Goal: Task Accomplishment & Management: Use online tool/utility

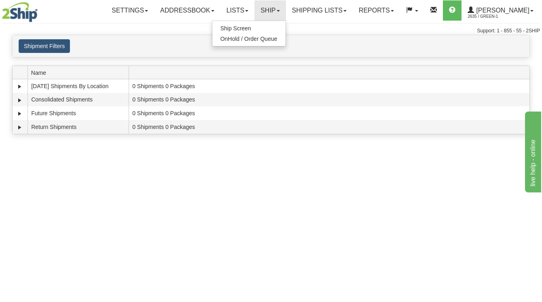
click at [379, 203] on div "Toggle navigation Settings Shipping Preferences Fields Preferences New Recipien…" at bounding box center [271, 151] width 542 height 302
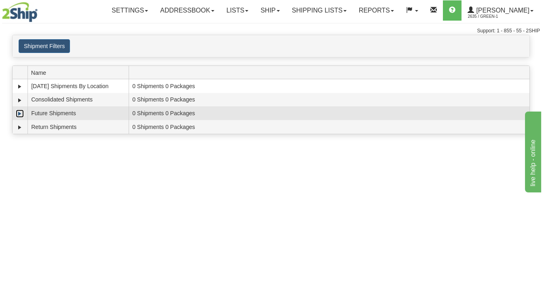
click at [22, 114] on link "Expand" at bounding box center [20, 114] width 8 height 8
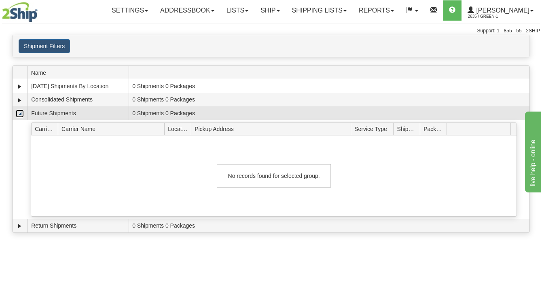
click at [20, 114] on link "Collapse" at bounding box center [20, 114] width 8 height 8
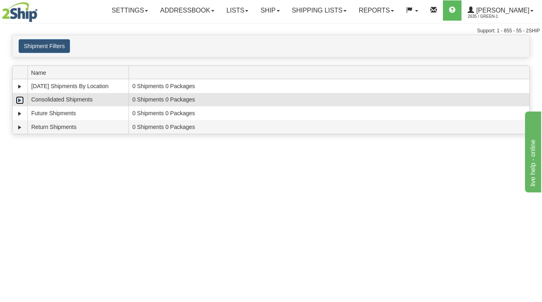
click at [17, 99] on link "Expand" at bounding box center [20, 100] width 8 height 8
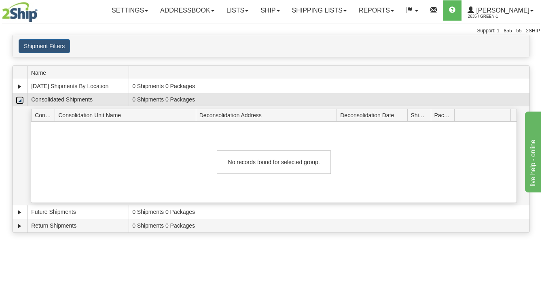
click at [19, 99] on link "Collapse" at bounding box center [20, 100] width 8 height 8
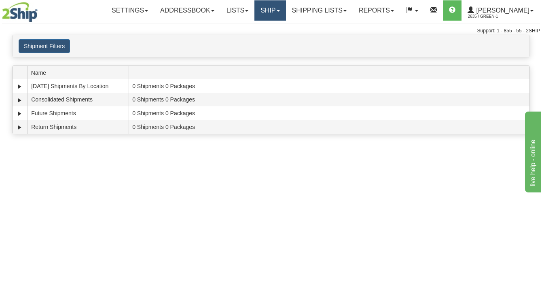
click at [281, 10] on link "Ship" at bounding box center [269, 10] width 31 height 20
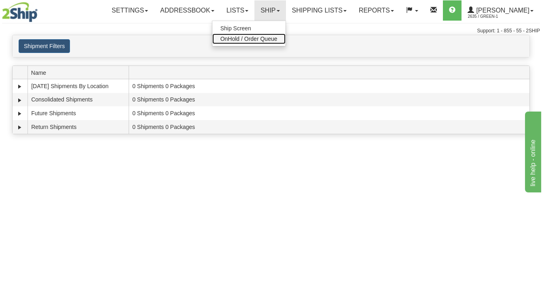
click at [263, 37] on span "OnHold / Order Queue" at bounding box center [248, 39] width 57 height 6
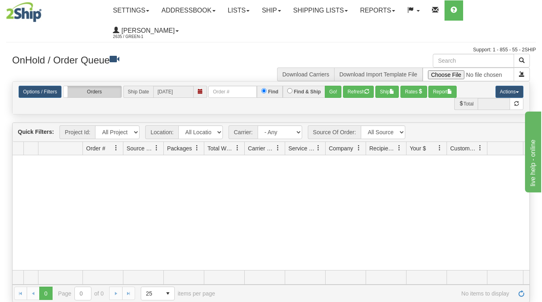
click at [101, 96] on label "Orders" at bounding box center [92, 91] width 58 height 11
click at [105, 95] on label "Group Shipments" at bounding box center [92, 91] width 58 height 11
click at [286, 8] on link "Ship" at bounding box center [271, 10] width 31 height 20
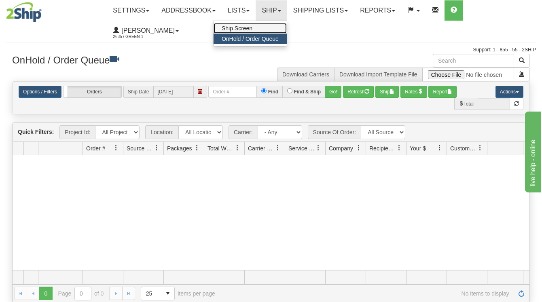
click at [266, 29] on link "Ship Screen" at bounding box center [249, 28] width 73 height 11
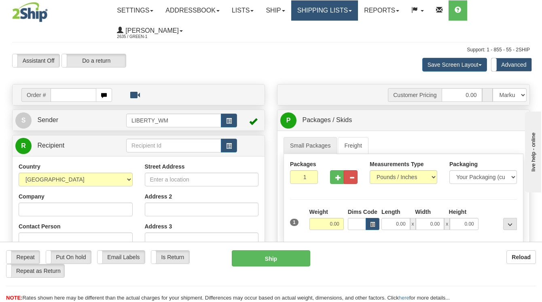
click at [328, 14] on link "Shipping lists" at bounding box center [324, 10] width 67 height 20
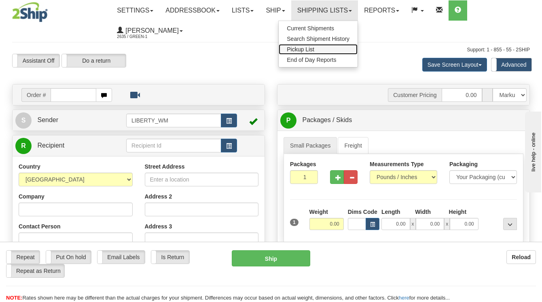
click at [327, 50] on link "Pickup List" at bounding box center [318, 49] width 79 height 11
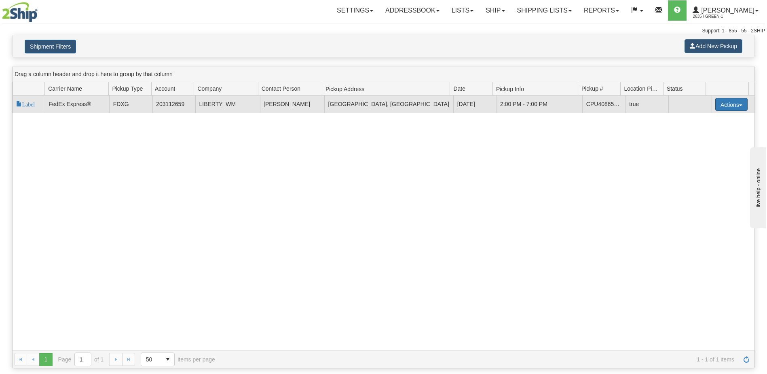
click at [725, 107] on button "Actions" at bounding box center [731, 104] width 32 height 13
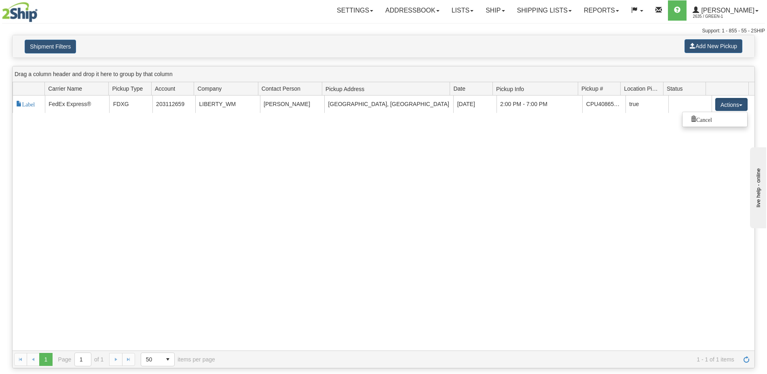
click at [520, 163] on div "118306 2 Label FedEx Express® FDXG 203112659 LIBERTY_WM Tim Lomax Stoney Creek,…" at bounding box center [384, 222] width 742 height 255
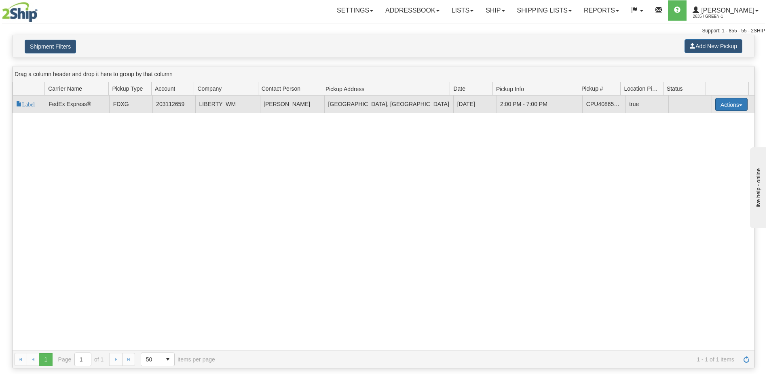
click at [727, 107] on button "Actions" at bounding box center [731, 104] width 32 height 13
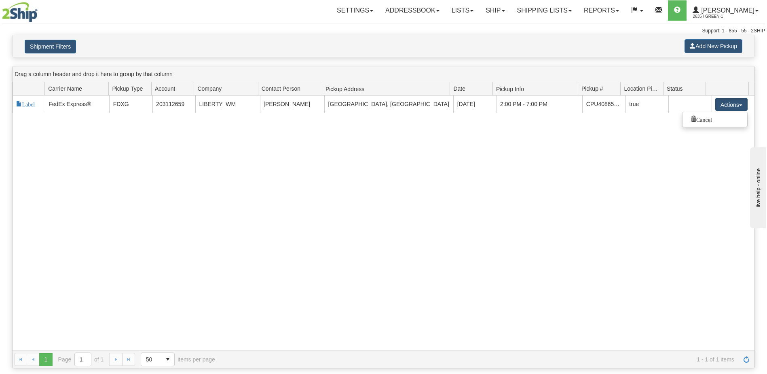
click at [642, 160] on div "118306 2 Label FedEx Express® FDXG 203112659 LIBERTY_WM Tim Lomax Stoney Creek,…" at bounding box center [384, 222] width 742 height 255
click at [472, 13] on link "Lists" at bounding box center [463, 10] width 34 height 20
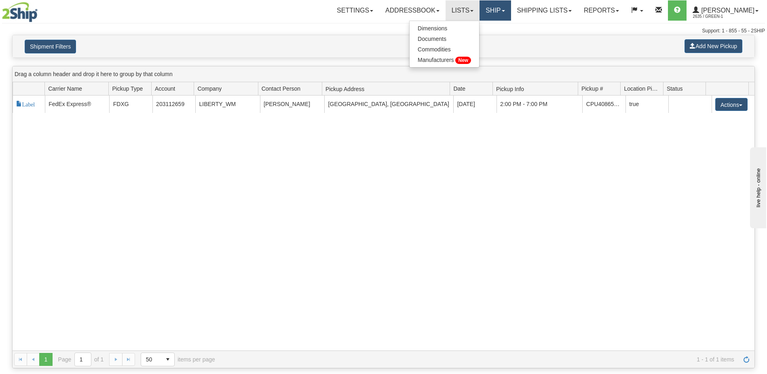
click at [511, 10] on link "Ship" at bounding box center [495, 10] width 31 height 20
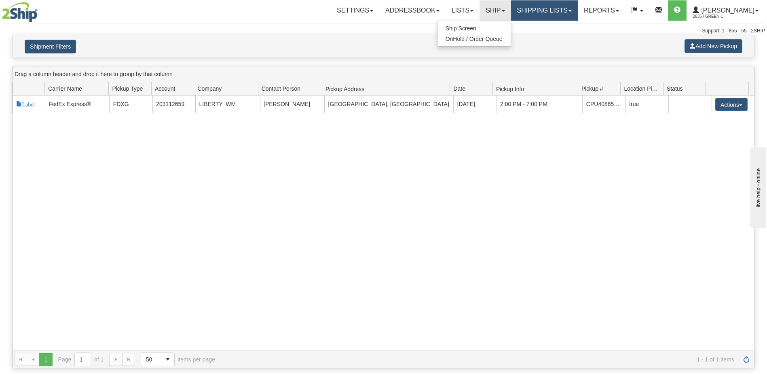
click at [546, 13] on link "Shipping lists" at bounding box center [544, 10] width 67 height 20
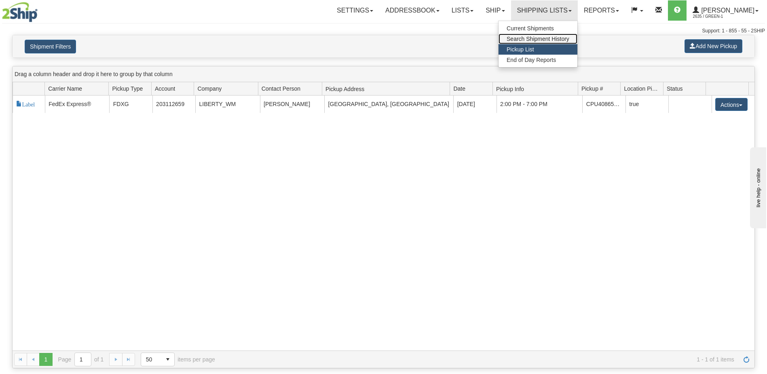
click at [550, 42] on span "Search Shipment History" at bounding box center [538, 39] width 63 height 6
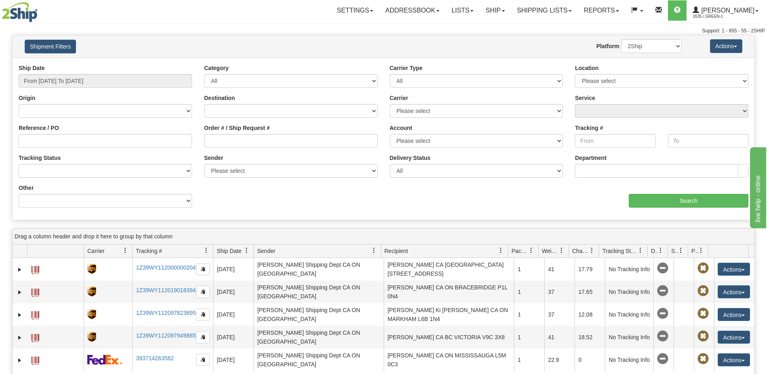
scroll to position [121, 0]
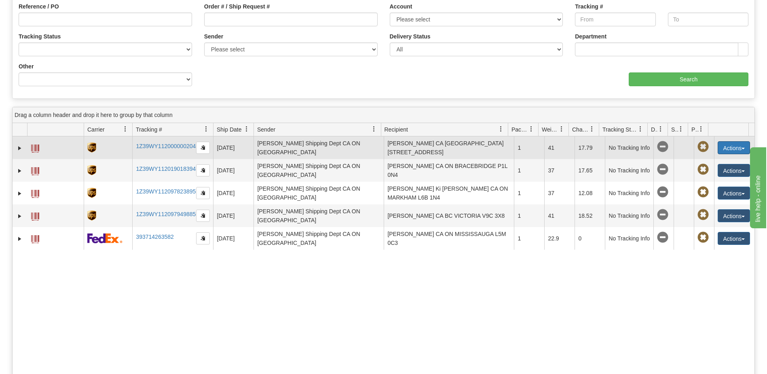
click at [729, 147] on button "Actions" at bounding box center [734, 147] width 32 height 13
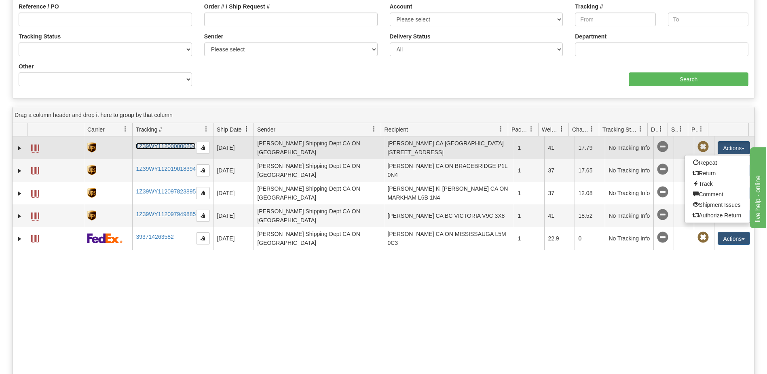
click at [163, 148] on link "1Z39WY112000000204" at bounding box center [166, 146] width 60 height 6
click at [658, 144] on span at bounding box center [662, 146] width 11 height 11
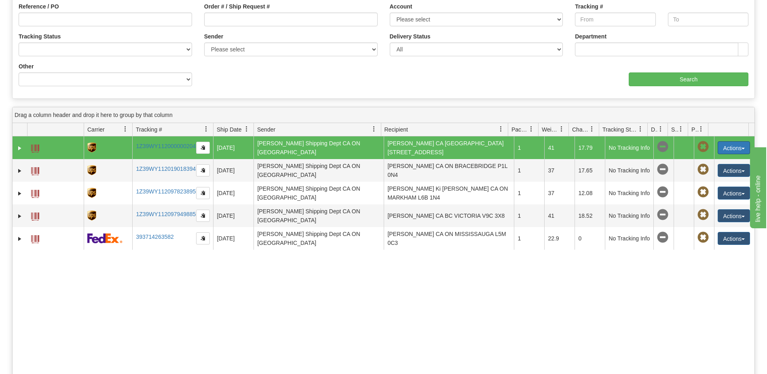
click at [737, 147] on button "Actions" at bounding box center [734, 147] width 32 height 13
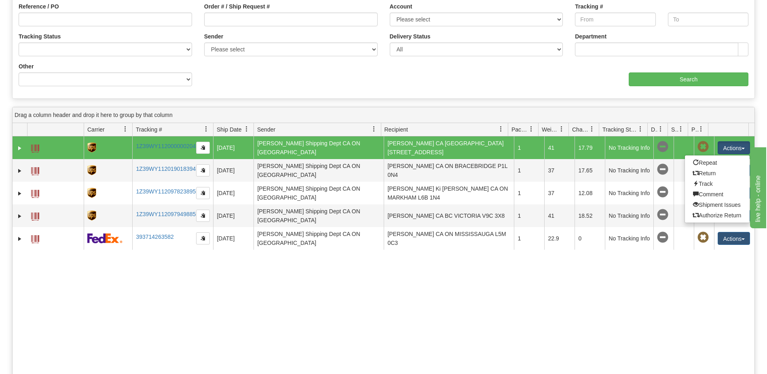
click at [610, 104] on div "Please wait... × Confirm Delete Delete Cancel × Confirm Delete Yes No Cancel × …" at bounding box center [383, 160] width 767 height 494
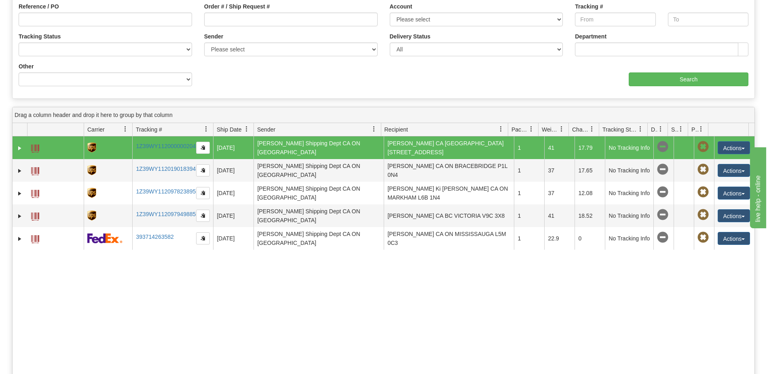
click at [700, 127] on span at bounding box center [701, 129] width 6 height 6
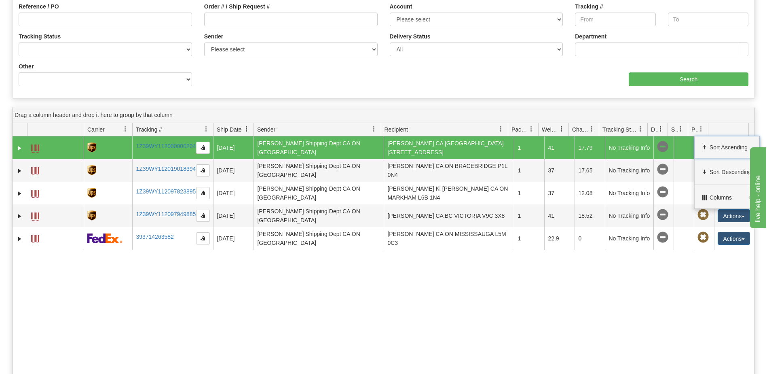
click at [591, 107] on div "Drag a column header and drop it here to group by that column Id Client Id Carr…" at bounding box center [383, 257] width 743 height 301
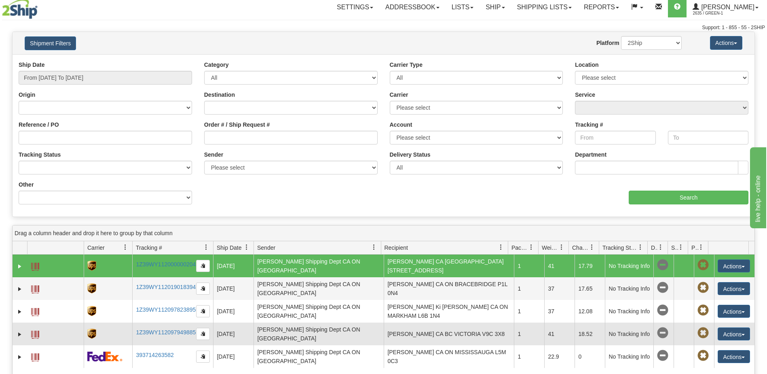
scroll to position [0, 0]
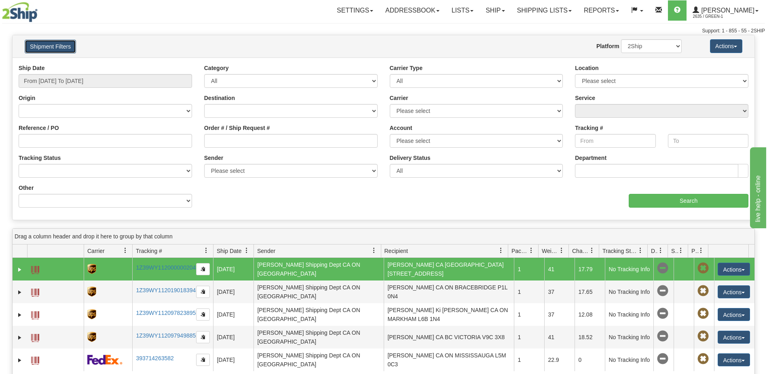
click at [59, 48] on button "Shipment Filters" at bounding box center [50, 47] width 51 height 14
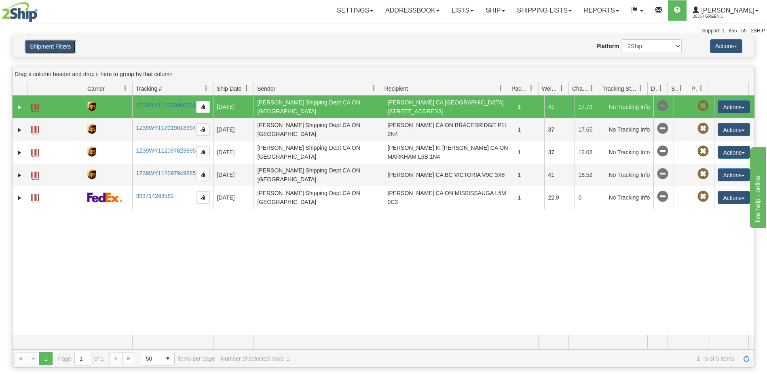
click at [60, 46] on button "Shipment Filters" at bounding box center [50, 47] width 51 height 14
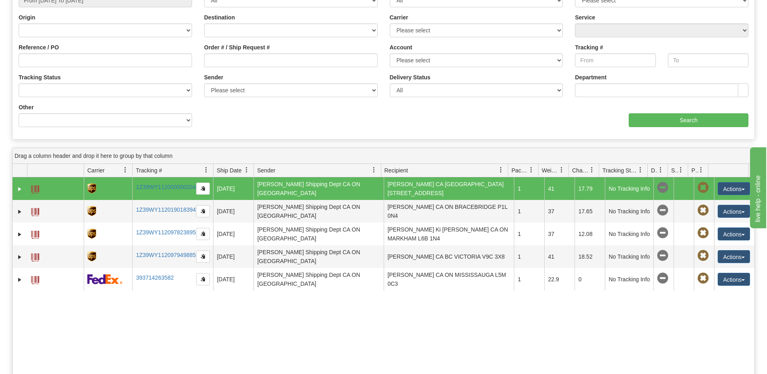
scroll to position [81, 0]
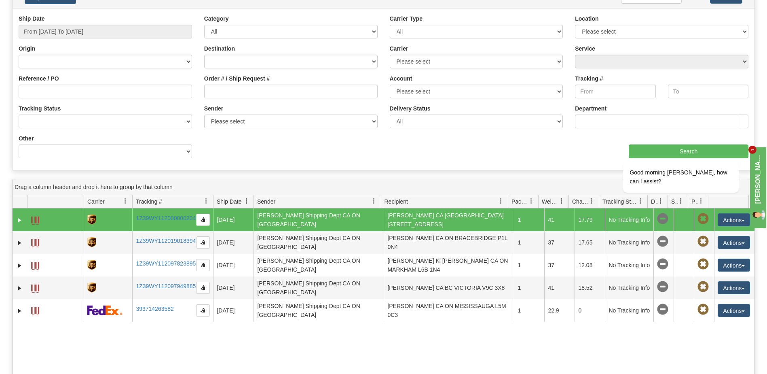
scroll to position [0, 0]
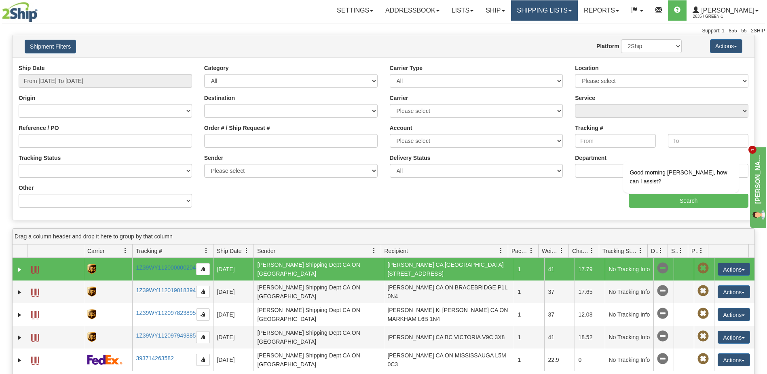
click at [549, 7] on link "Shipping lists" at bounding box center [544, 10] width 67 height 20
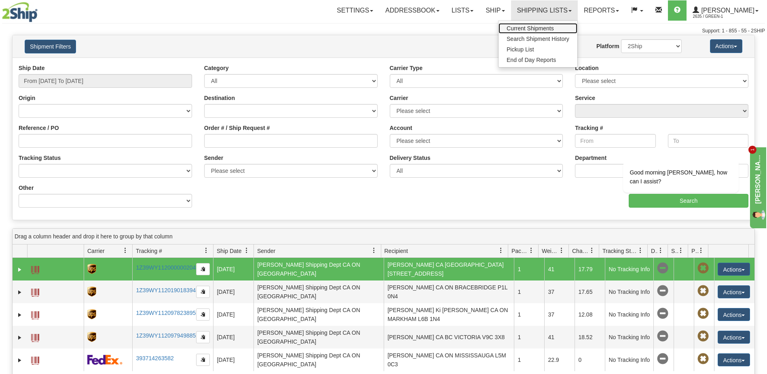
click at [545, 28] on span "Current Shipments" at bounding box center [530, 28] width 47 height 6
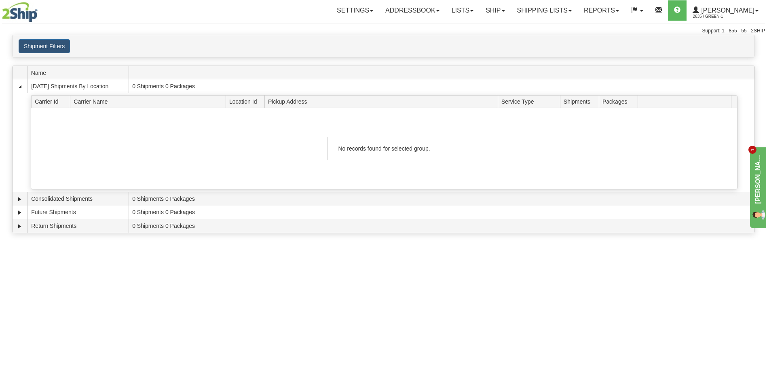
click at [571, 12] on link "Shipping lists" at bounding box center [544, 10] width 67 height 20
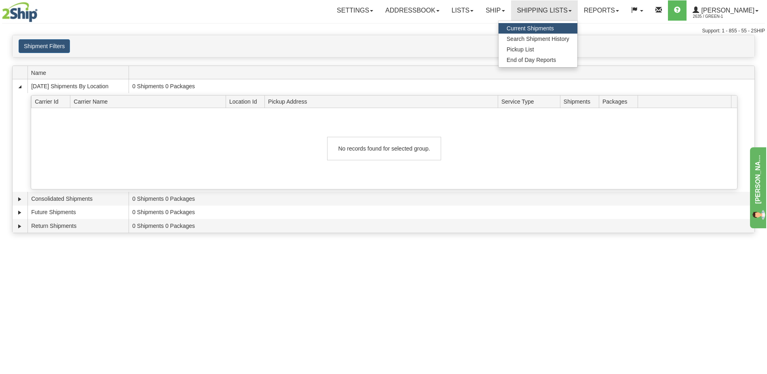
drag, startPoint x: 452, startPoint y: 260, endPoint x: 447, endPoint y: 260, distance: 5.3
click at [452, 259] on div "Toggle navigation Settings Shipping Preferences Fields Preferences New Recipien…" at bounding box center [383, 187] width 767 height 374
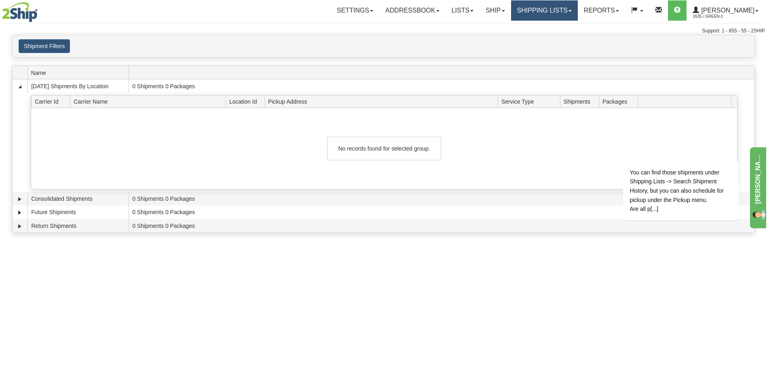
click at [575, 10] on link "Shipping lists" at bounding box center [544, 10] width 67 height 20
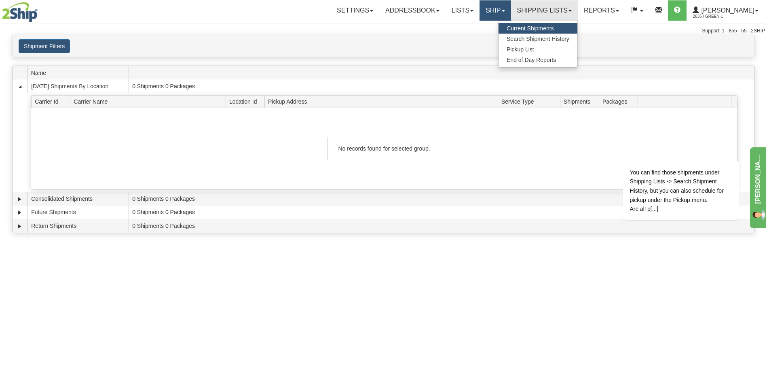
click at [509, 13] on link "Ship" at bounding box center [495, 10] width 31 height 20
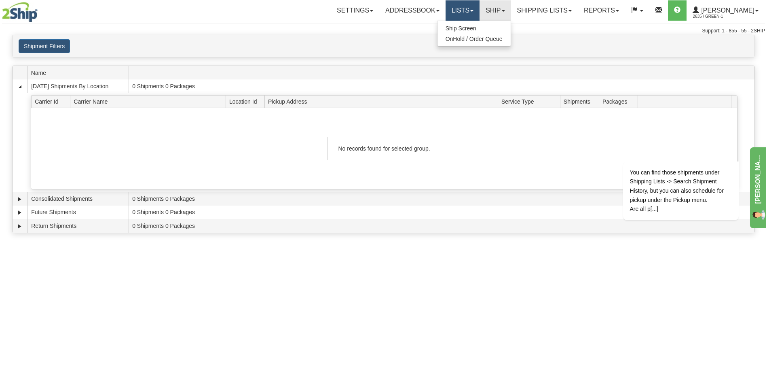
click at [469, 13] on link "Lists" at bounding box center [463, 10] width 34 height 20
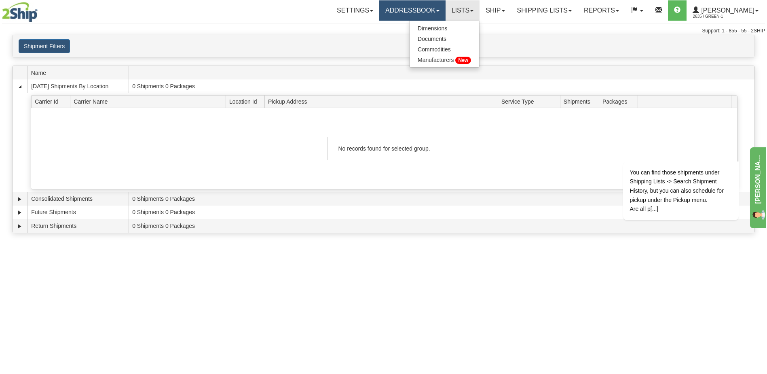
click at [431, 12] on link "Addressbook" at bounding box center [412, 10] width 66 height 20
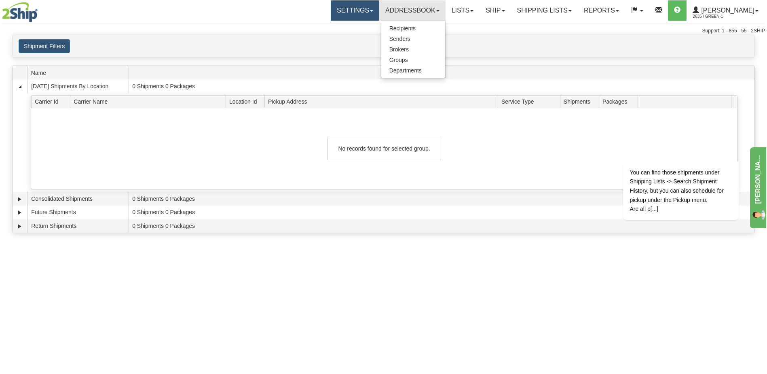
click at [375, 13] on link "Settings" at bounding box center [355, 10] width 49 height 20
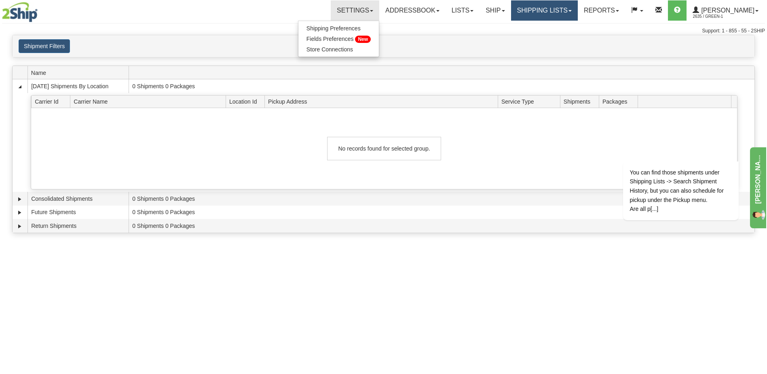
click at [556, 14] on link "Shipping lists" at bounding box center [544, 10] width 67 height 20
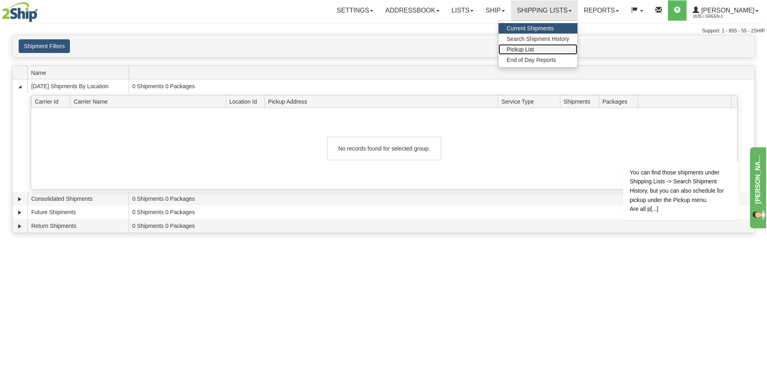
click at [534, 49] on span "Pickup List" at bounding box center [520, 49] width 27 height 6
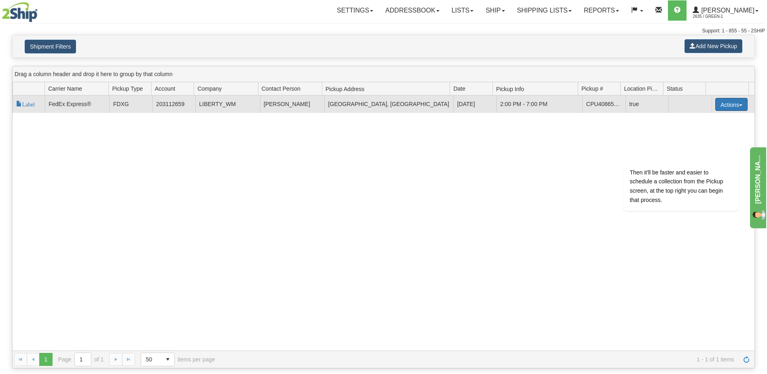
click at [738, 106] on button "Actions" at bounding box center [731, 104] width 32 height 13
click at [735, 106] on button "Actions" at bounding box center [731, 104] width 32 height 13
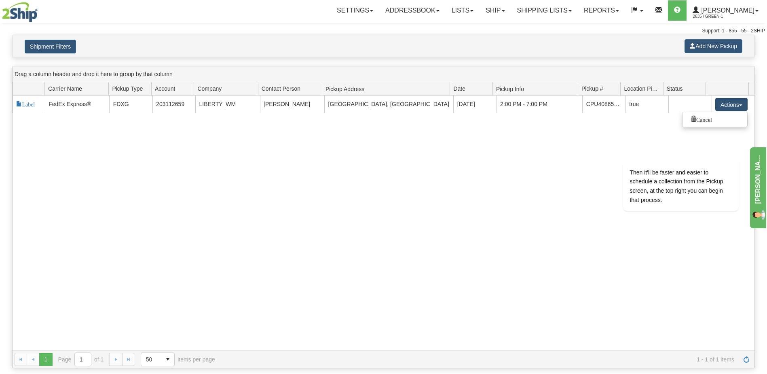
click at [549, 13] on link "Shipping lists" at bounding box center [544, 10] width 67 height 20
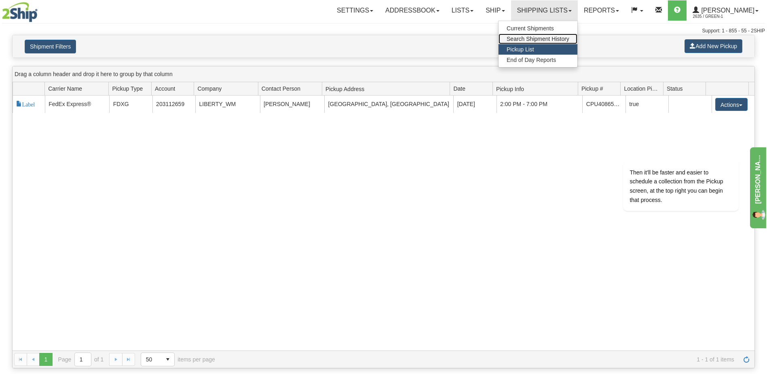
click at [552, 40] on span "Search Shipment History" at bounding box center [538, 39] width 63 height 6
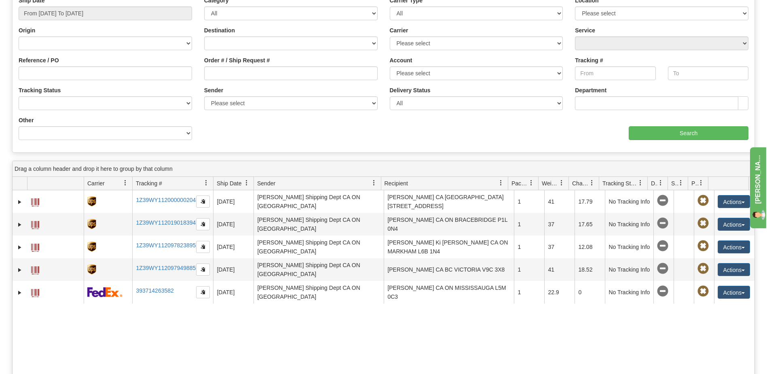
scroll to position [121, 0]
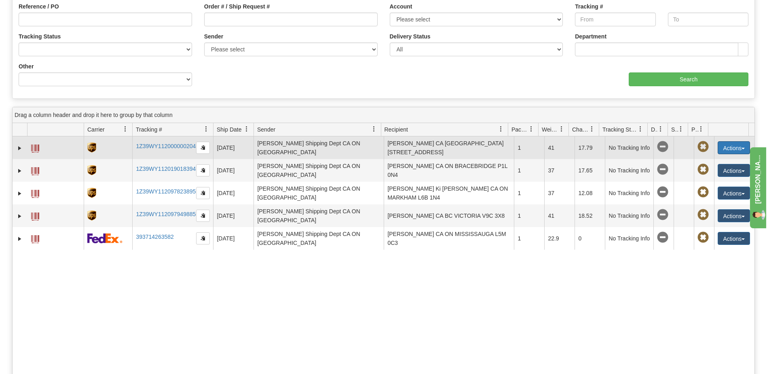
click at [742, 149] on span "button" at bounding box center [743, 149] width 3 height 2
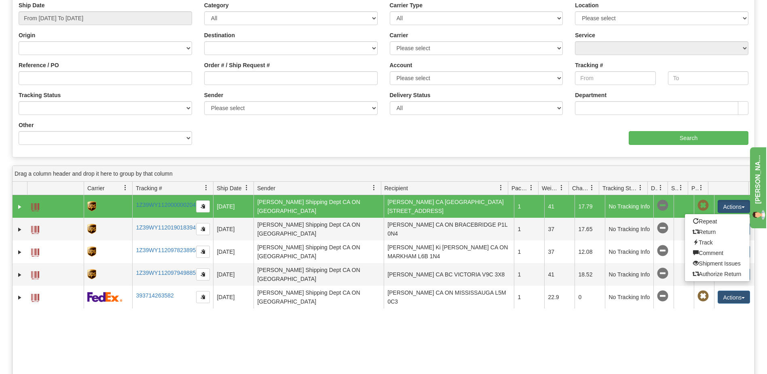
scroll to position [0, 0]
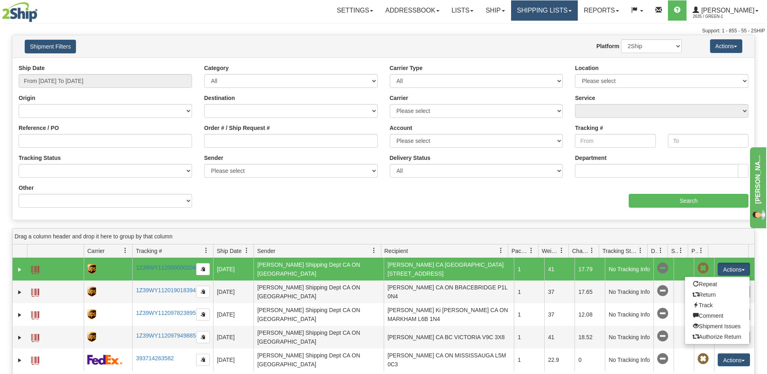
click at [562, 11] on link "Shipping lists" at bounding box center [544, 10] width 67 height 20
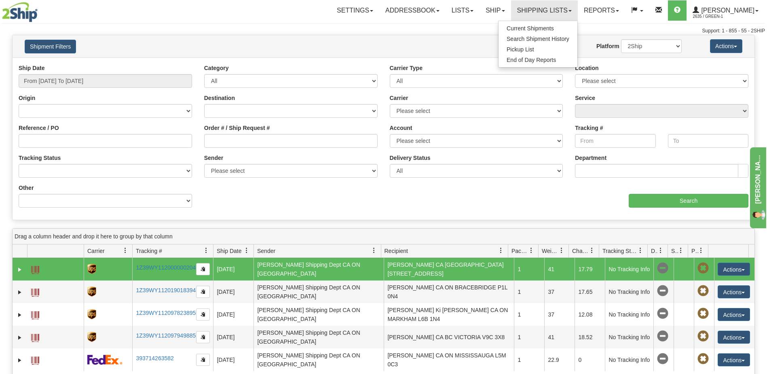
drag, startPoint x: 784, startPoint y: 239, endPoint x: 1492, endPoint y: 427, distance: 732.6
click at [642, 249] on div "I want to have a look as well. Which user are you logging in as?" at bounding box center [670, 185] width 146 height 138
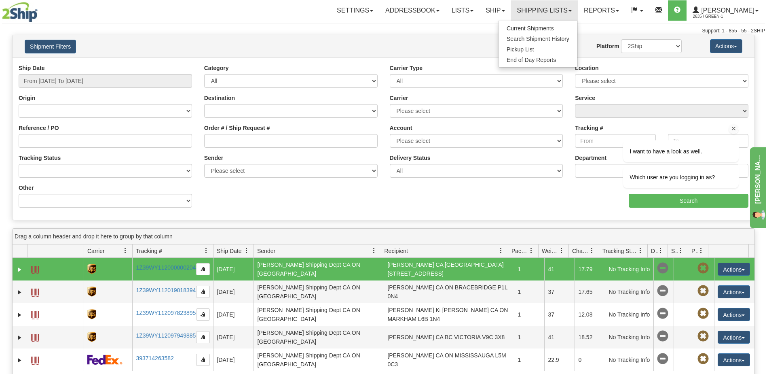
click at [640, 249] on div "I want to have a look as well. Which user are you logging in as?" at bounding box center [670, 185] width 146 height 138
click at [640, 266] on td "No Tracking Info" at bounding box center [629, 269] width 49 height 23
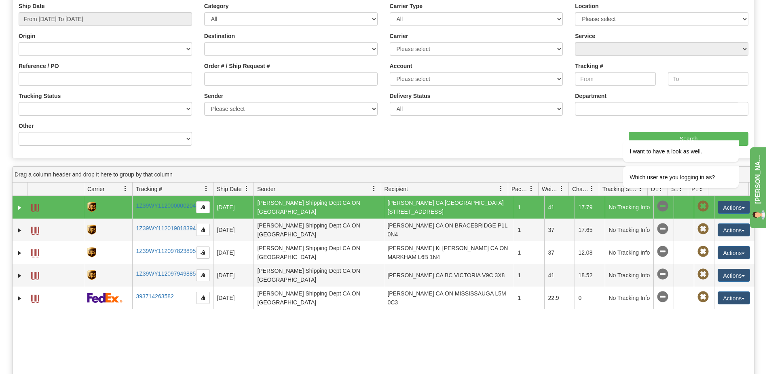
scroll to position [81, 0]
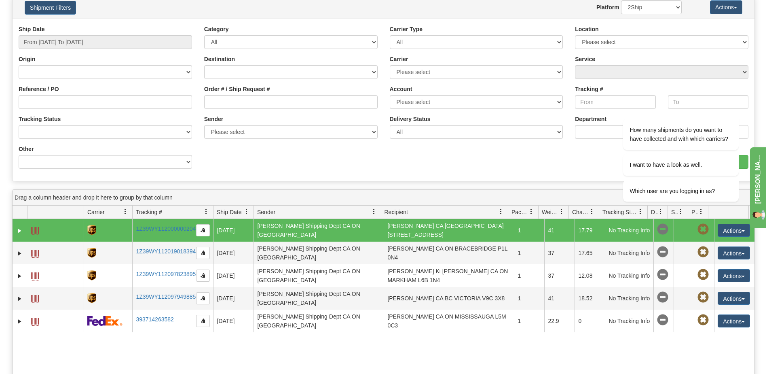
scroll to position [0, 0]
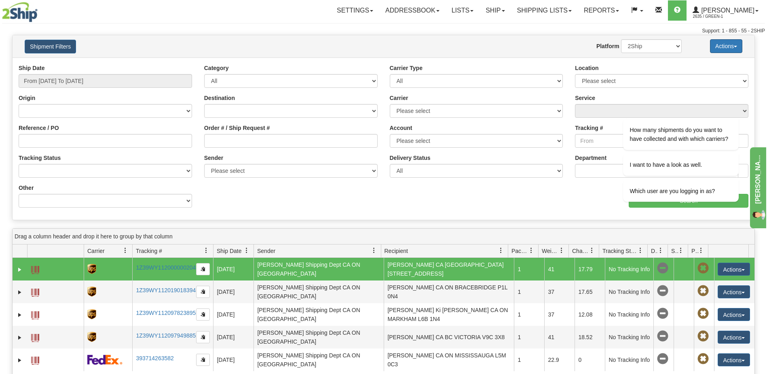
click at [727, 49] on button "Actions" at bounding box center [726, 46] width 32 height 14
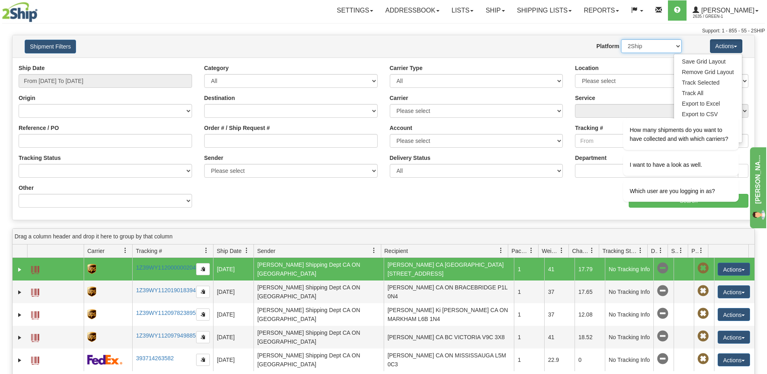
click at [671, 46] on select "2Ship Imported" at bounding box center [651, 46] width 61 height 14
click at [118, 46] on h4 "Shipment Filters" at bounding box center [80, 46] width 122 height 14
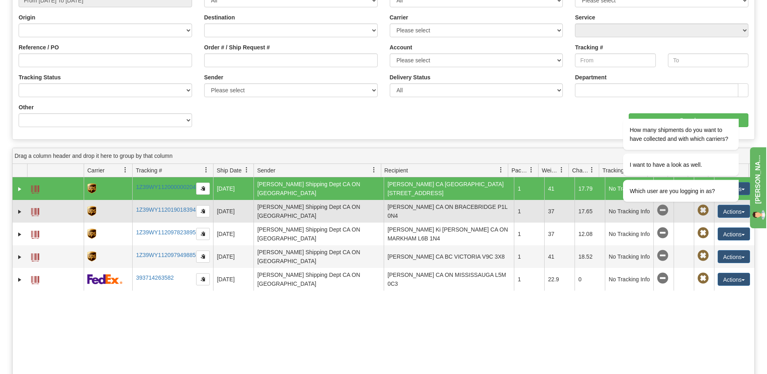
scroll to position [81, 0]
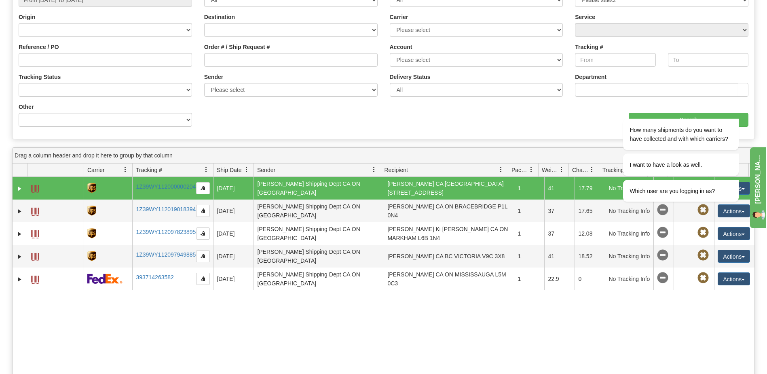
drag, startPoint x: 1332, startPoint y: 200, endPoint x: 735, endPoint y: 103, distance: 605.0
click at [735, 103] on icon "Chat attention grabber" at bounding box center [733, 106] width 7 height 7
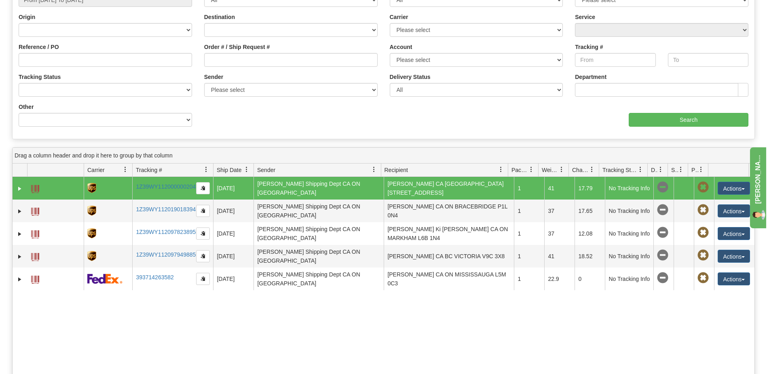
click at [19, 187] on link "Expand" at bounding box center [20, 188] width 8 height 8
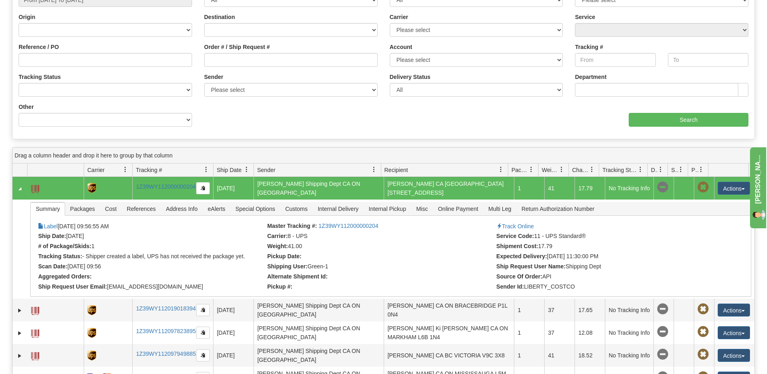
click at [763, 235] on img "Chat widget" at bounding box center [761, 237] width 15 height 15
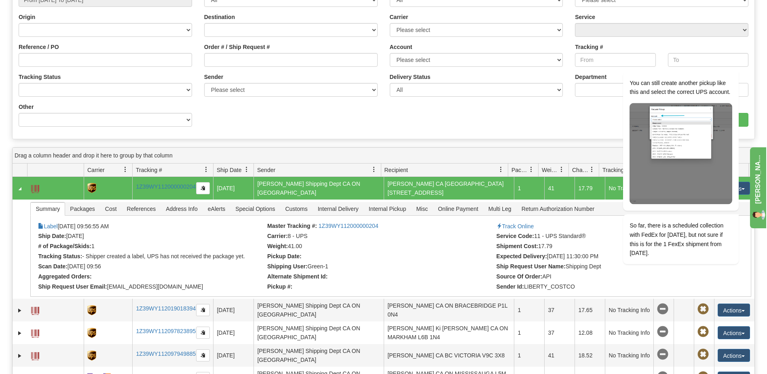
click at [19, 188] on link "Collapse" at bounding box center [20, 188] width 8 height 8
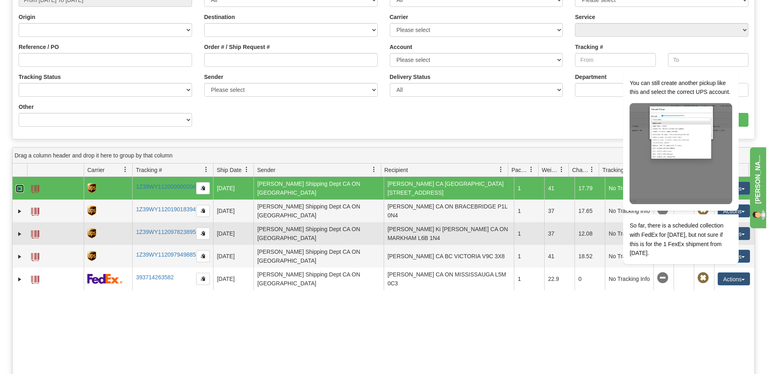
scroll to position [162, 0]
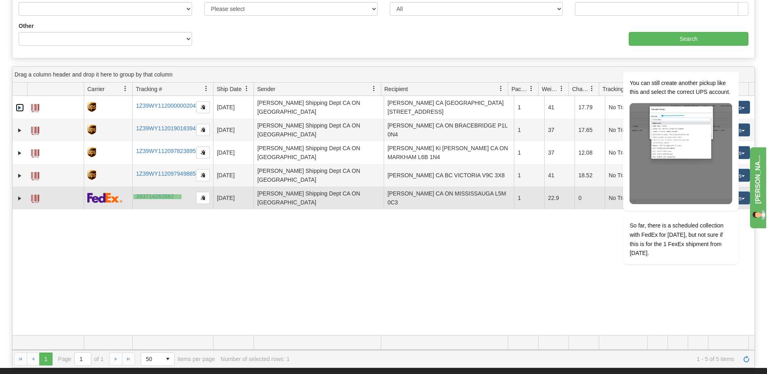
drag, startPoint x: 182, startPoint y: 199, endPoint x: 133, endPoint y: 194, distance: 48.4
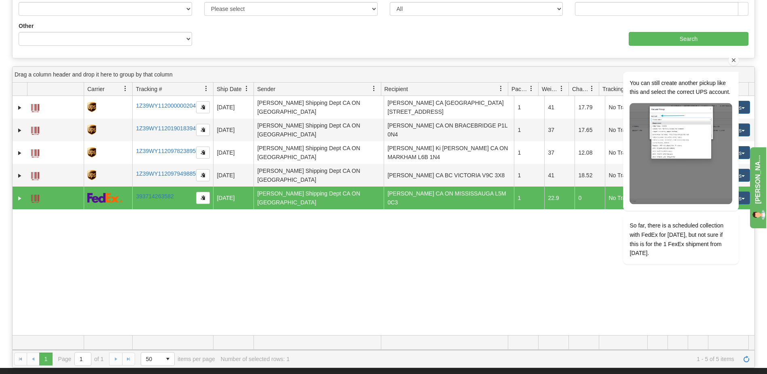
click at [733, 59] on icon "Chat attention grabber" at bounding box center [733, 59] width 7 height 7
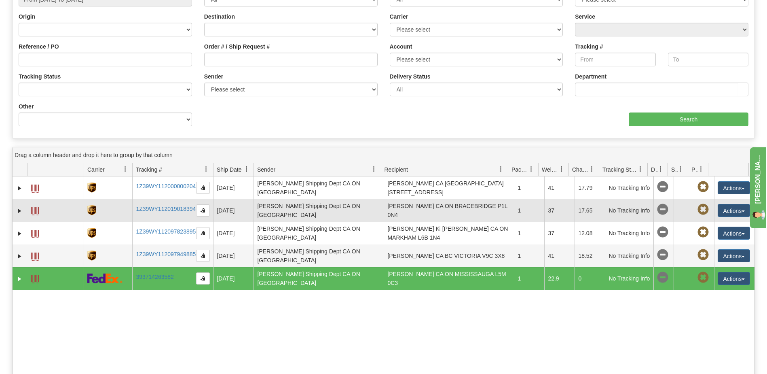
scroll to position [0, 0]
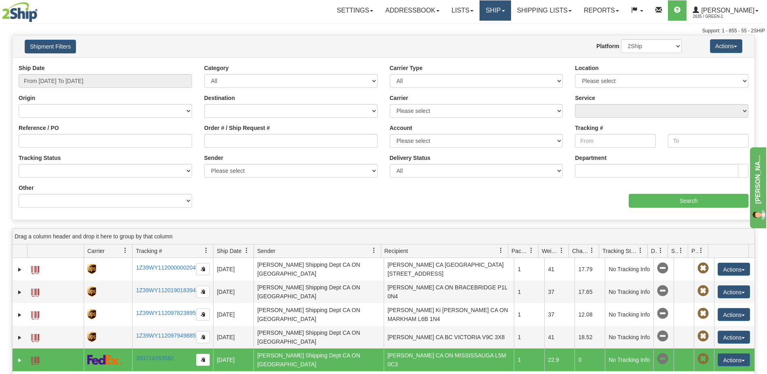
click at [509, 15] on link "Ship" at bounding box center [495, 10] width 31 height 20
click at [498, 30] on link "Ship Screen" at bounding box center [473, 28] width 73 height 11
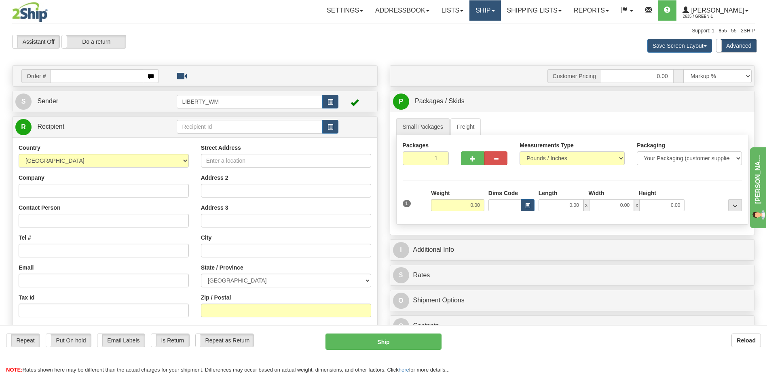
click at [494, 11] on link "Ship" at bounding box center [484, 10] width 31 height 20
click at [488, 40] on span "OnHold / Order Queue" at bounding box center [463, 39] width 57 height 6
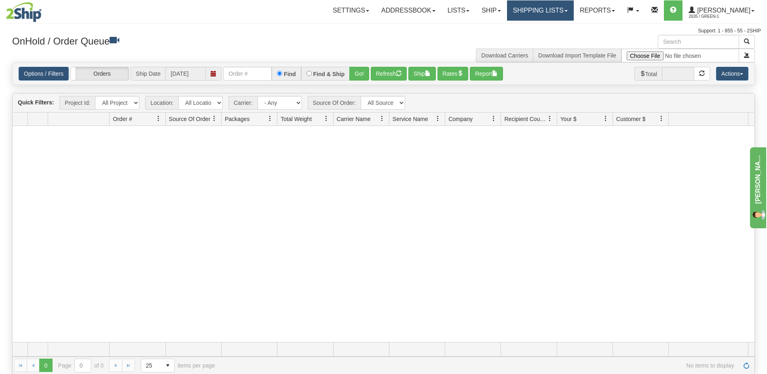
click at [554, 15] on link "Shipping lists" at bounding box center [540, 10] width 67 height 20
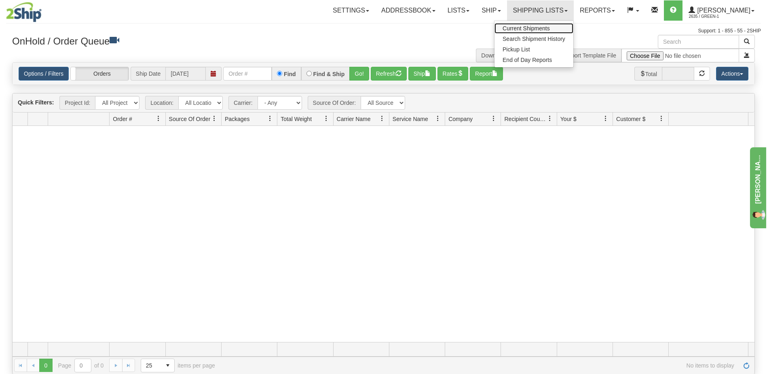
click at [536, 31] on span "Current Shipments" at bounding box center [526, 28] width 47 height 6
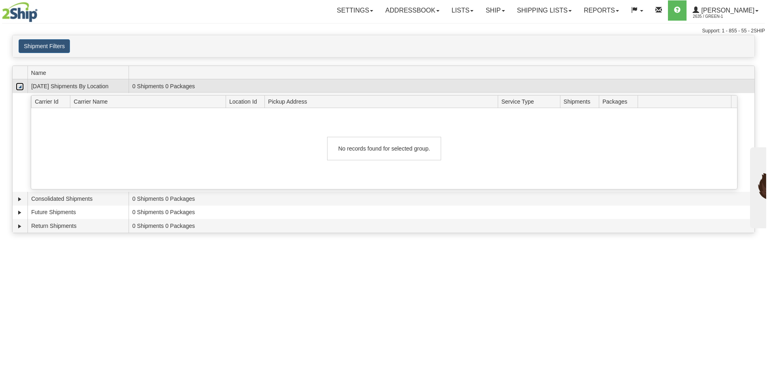
click at [24, 91] on link "Collapse" at bounding box center [20, 86] width 8 height 8
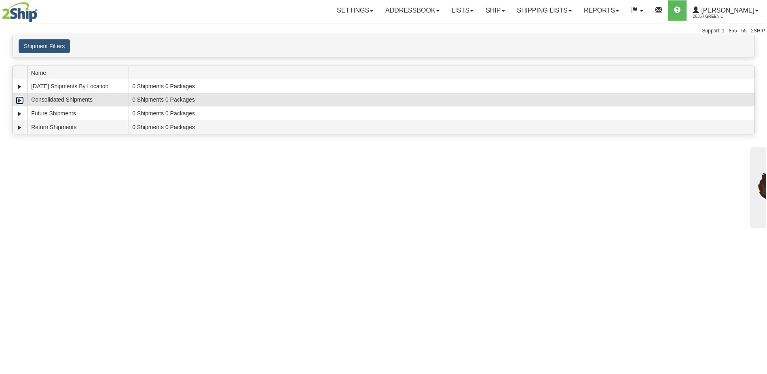
click at [20, 102] on link "Expand" at bounding box center [20, 100] width 8 height 8
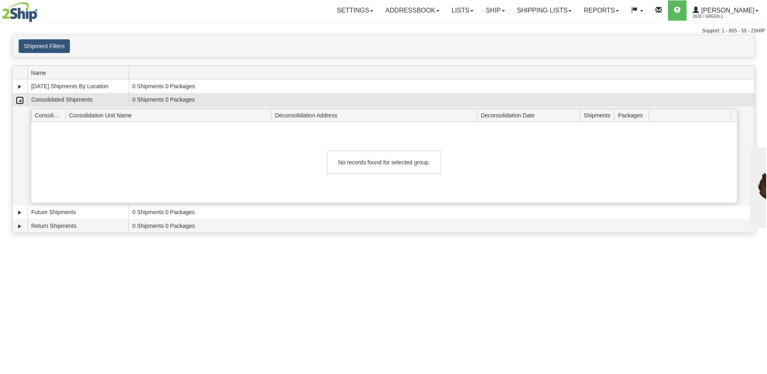
click at [20, 102] on link "Collapse" at bounding box center [20, 100] width 8 height 8
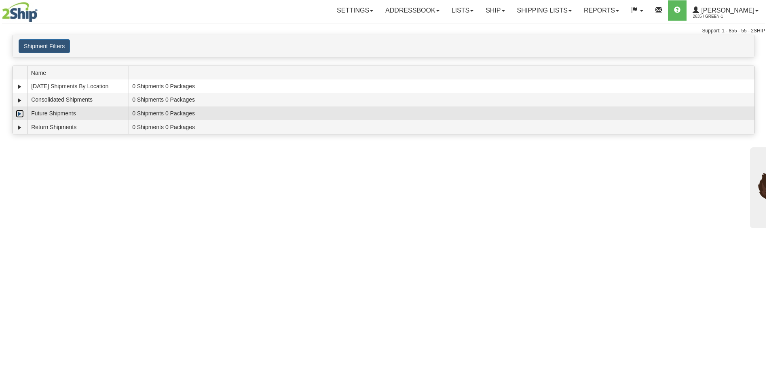
click at [21, 114] on link "Expand" at bounding box center [20, 114] width 8 height 8
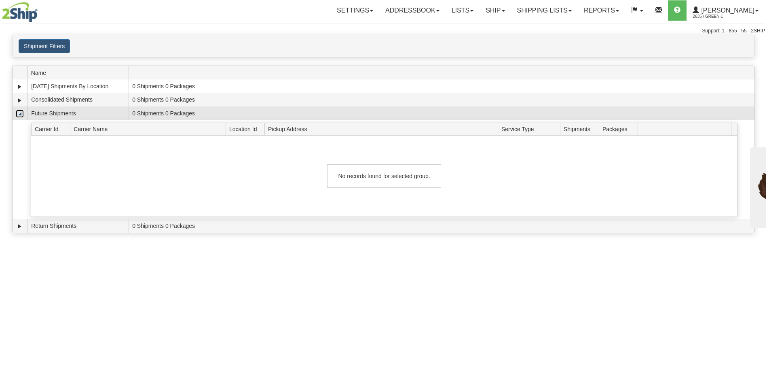
click at [21, 114] on link "Collapse" at bounding box center [20, 114] width 8 height 8
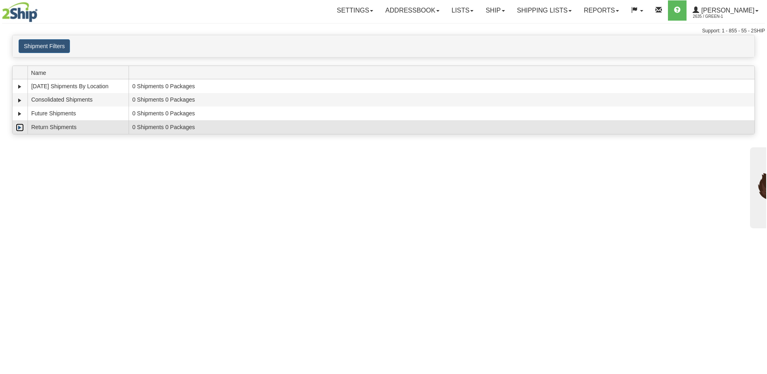
click at [20, 129] on link "Expand" at bounding box center [20, 127] width 8 height 8
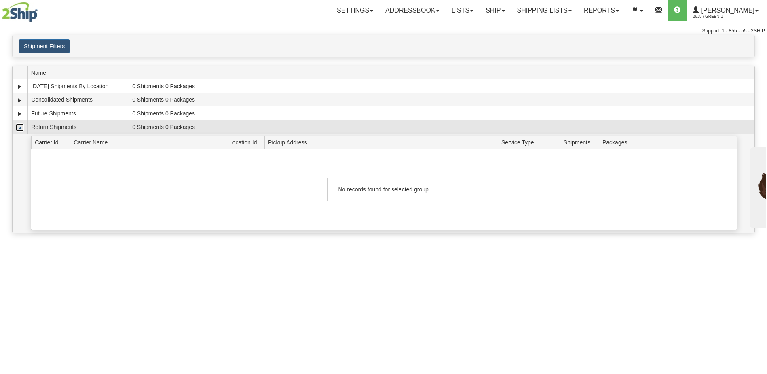
click at [20, 129] on link "Collapse" at bounding box center [20, 127] width 8 height 8
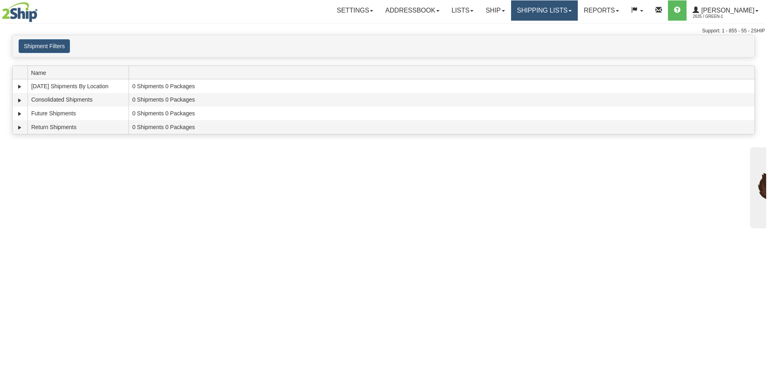
click at [549, 16] on link "Shipping lists" at bounding box center [544, 10] width 67 height 20
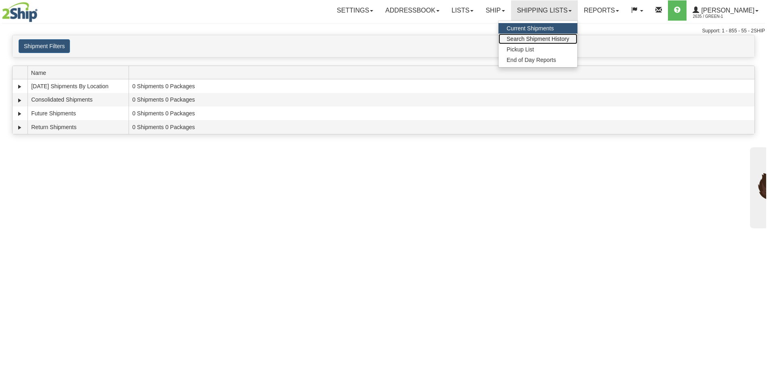
click at [545, 39] on span "Search Shipment History" at bounding box center [538, 39] width 63 height 6
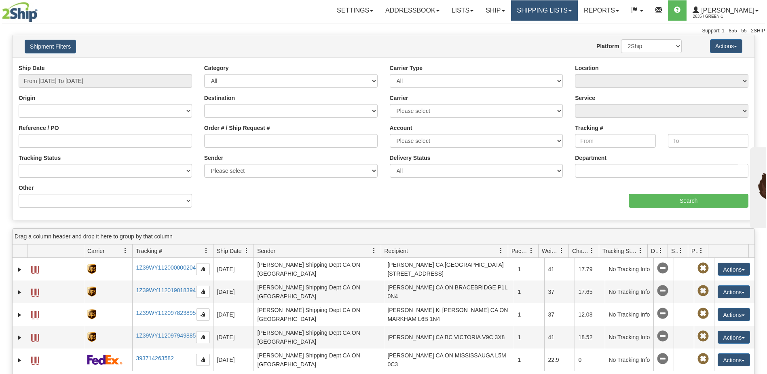
click at [561, 13] on link "Shipping lists" at bounding box center [544, 10] width 67 height 20
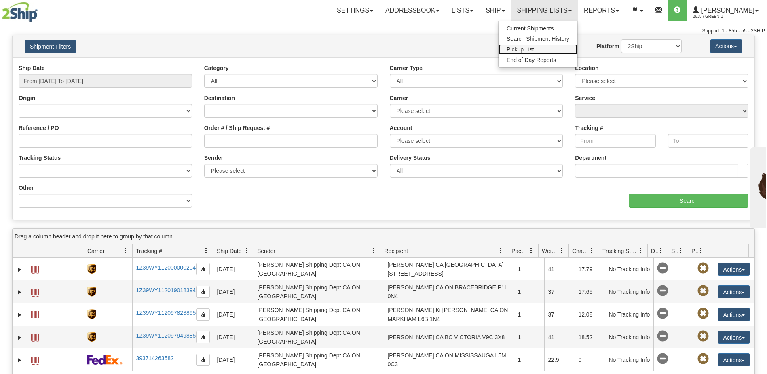
click at [534, 47] on span "Pickup List" at bounding box center [520, 49] width 27 height 6
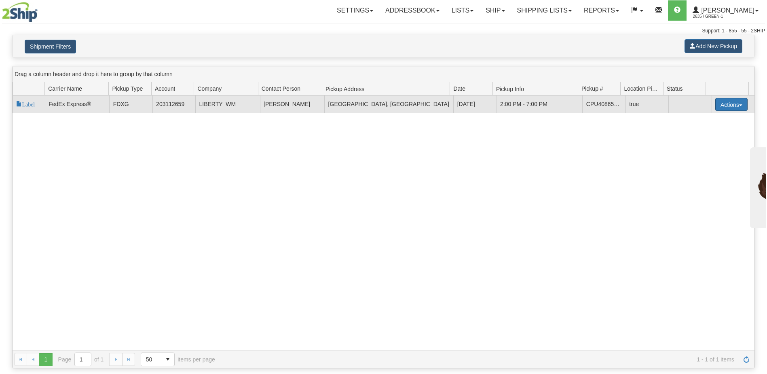
click at [728, 106] on button "Actions" at bounding box center [731, 104] width 32 height 13
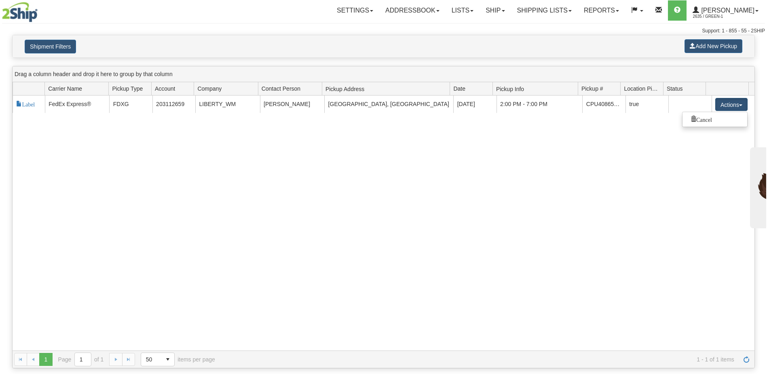
click at [621, 129] on div "118306 2 Label FedEx Express® FDXG 203112659 LIBERTY_WM [PERSON_NAME][GEOGRAPHI…" at bounding box center [384, 222] width 742 height 255
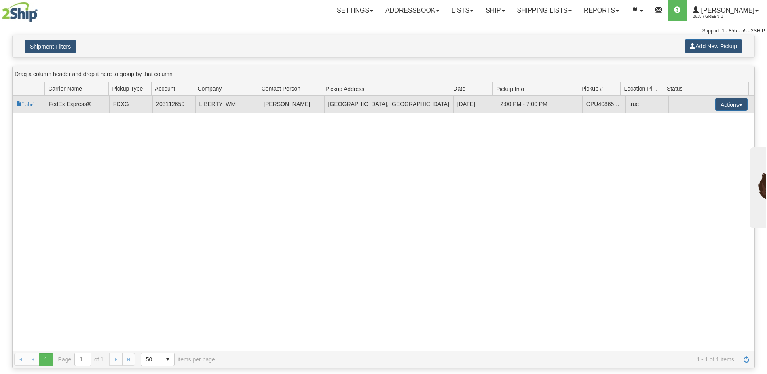
click at [497, 108] on td "2:00 PM - 7:00 PM" at bounding box center [540, 103] width 86 height 17
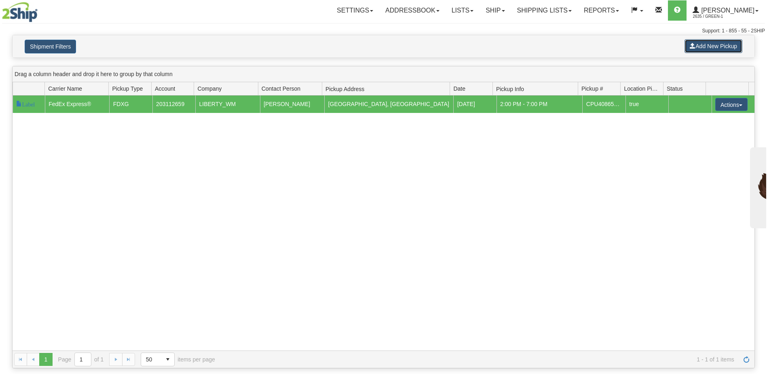
click at [730, 47] on button "Add New Pickup" at bounding box center [714, 46] width 58 height 14
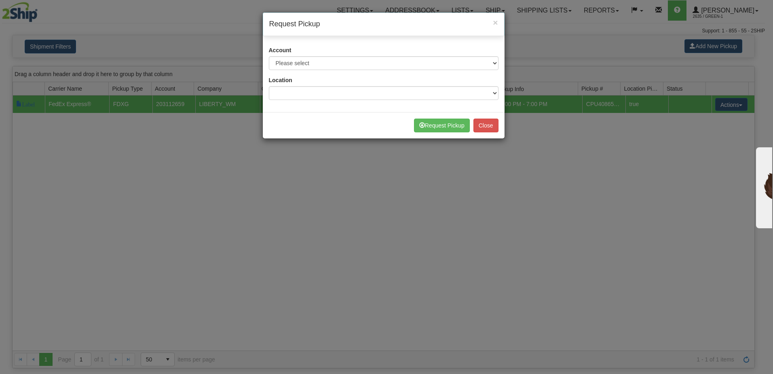
click at [424, 72] on div "Account Please select 2Ship [DATE] - XXXXX [GEOGRAPHIC_DATA] Post - 1027609 ([G…" at bounding box center [384, 76] width 242 height 72
click at [424, 63] on select "Please select 2Ship [DATE] - XXXXX [GEOGRAPHIC_DATA] Post - 1027609 ([GEOGRAPHI…" at bounding box center [384, 63] width 230 height 14
click at [269, 56] on select "Please select 2Ship [DATE] - XXXXX [GEOGRAPHIC_DATA] Post - 1027609 ([GEOGRAPHI…" at bounding box center [384, 63] width 230 height 14
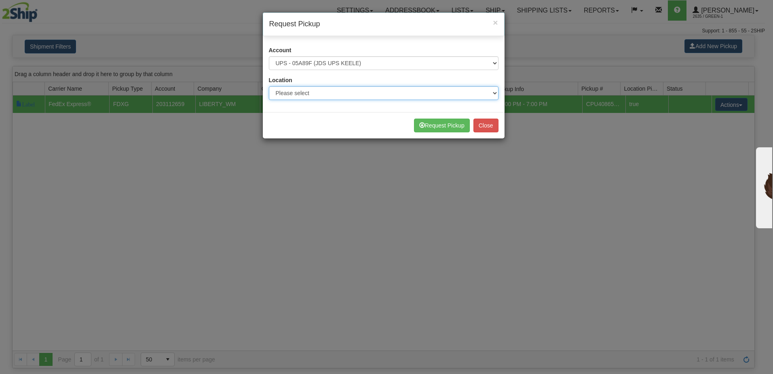
click at [364, 93] on select "Please select BEURER" at bounding box center [384, 93] width 230 height 14
click at [335, 131] on div "Request Pickup Close" at bounding box center [384, 125] width 242 height 26
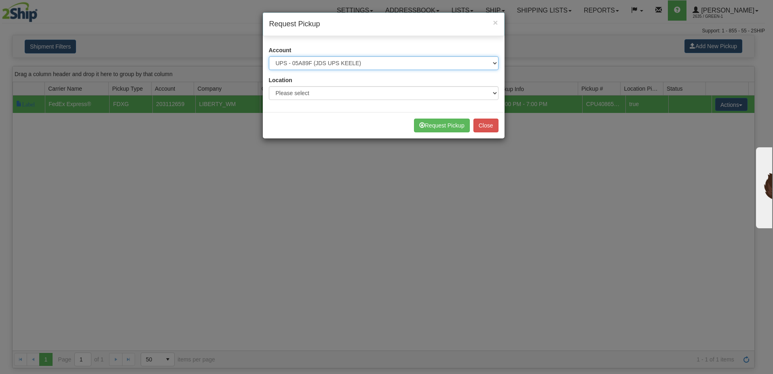
click at [366, 63] on select "Please select 2Ship [DATE] - XXXXX [GEOGRAPHIC_DATA] Post - 1027609 ([GEOGRAPHI…" at bounding box center [384, 63] width 230 height 14
select select "8"
click at [269, 56] on select "Please select 2Ship [DATE] - XXXXX [GEOGRAPHIC_DATA] Post - 1027609 ([GEOGRAPHI…" at bounding box center [384, 63] width 230 height 14
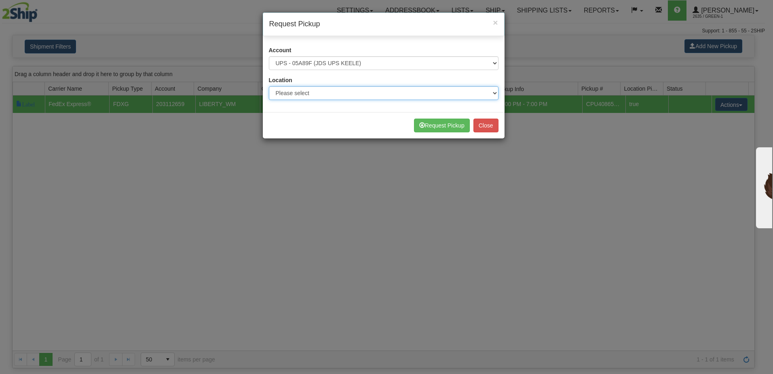
click at [345, 91] on select "Please select LIBERTY_COSTCO" at bounding box center [384, 93] width 230 height 14
select select "6859"
click at [269, 86] on select "Please select LIBERTY_COSTCO" at bounding box center [384, 93] width 230 height 14
click at [493, 25] on span "×" at bounding box center [495, 22] width 5 height 9
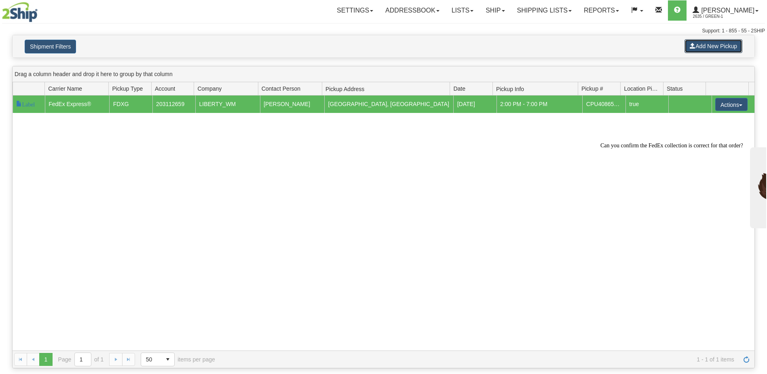
click at [603, 102] on td "CPU4086552730" at bounding box center [603, 103] width 43 height 17
click at [23, 104] on span "Label" at bounding box center [25, 104] width 19 height 6
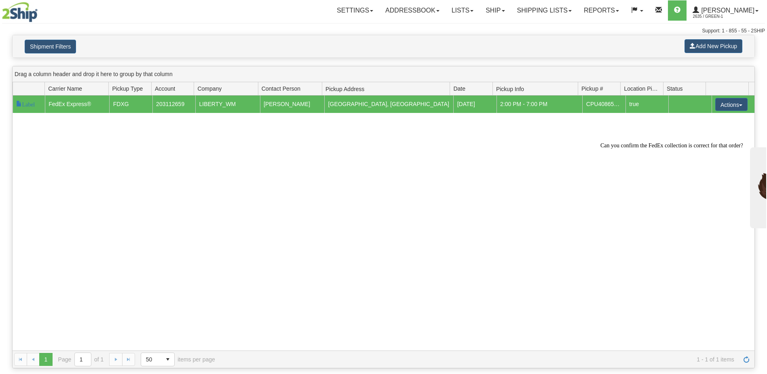
click at [208, 135] on div "118306 2 Label FedEx Express® FDXG 203112659 LIBERTY_WM Tim Lomax Stoney Creek,…" at bounding box center [384, 222] width 742 height 255
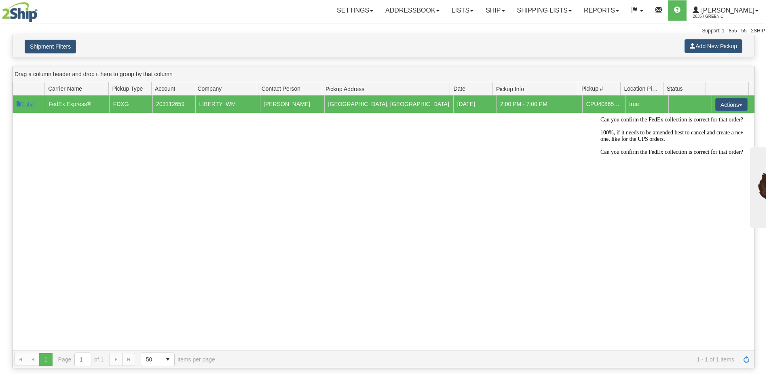
click at [309, 162] on div "118306 2 Label FedEx Express® FDXG 203112659 LIBERTY_WM Tim Lomax Stoney Creek,…" at bounding box center [384, 222] width 742 height 255
click at [600, 116] on icon "Chat attention grabber" at bounding box center [600, 116] width 0 height 0
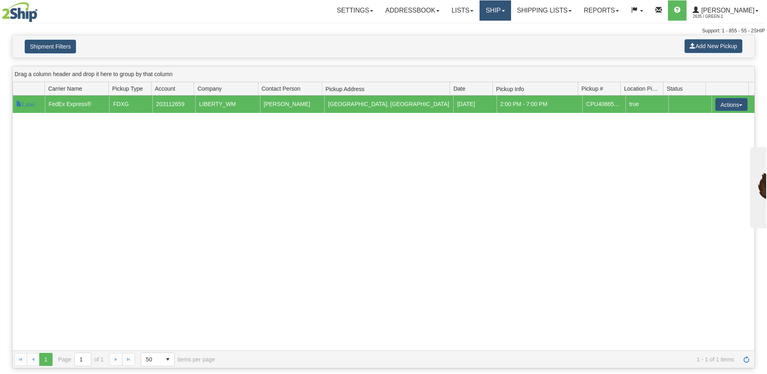
click at [511, 12] on link "Ship" at bounding box center [495, 10] width 31 height 20
click at [551, 8] on link "Shipping lists" at bounding box center [544, 10] width 67 height 20
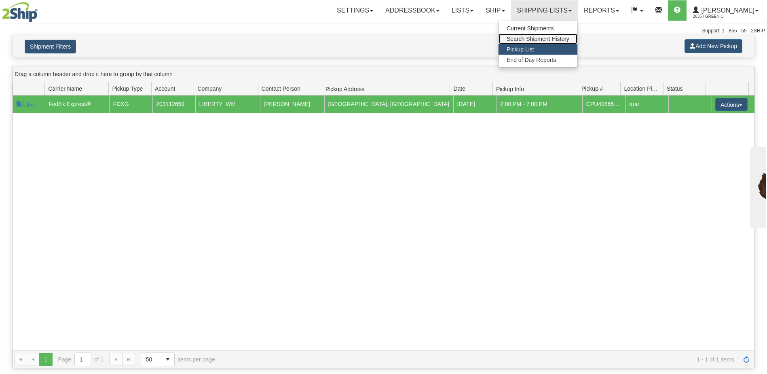
click at [556, 39] on span "Search Shipment History" at bounding box center [538, 39] width 63 height 6
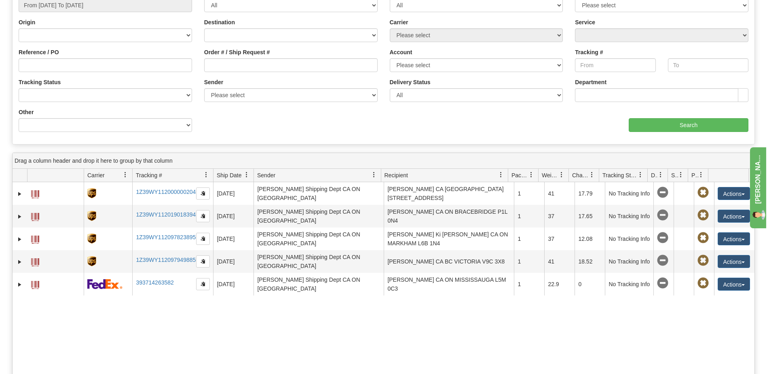
scroll to position [162, 0]
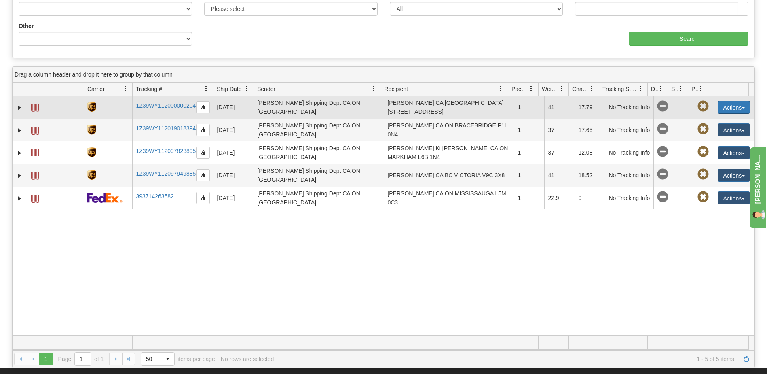
click at [734, 108] on button "Actions" at bounding box center [734, 107] width 32 height 13
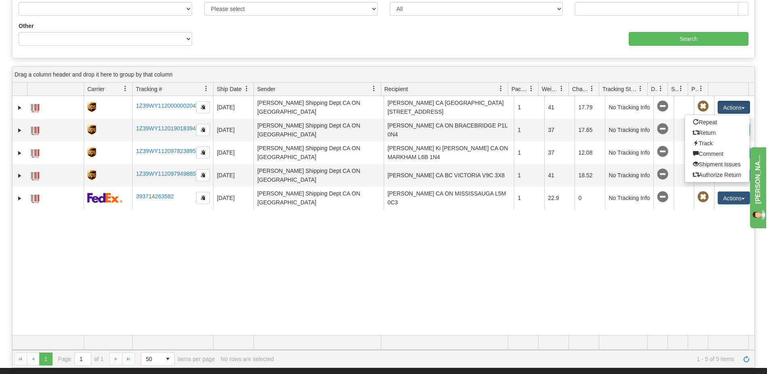
click at [687, 260] on div "31692348 2635 1Z39WY112000000204 09/30/2025 09/30/2025 09:56:55 AM JD Smith Shi…" at bounding box center [384, 215] width 742 height 239
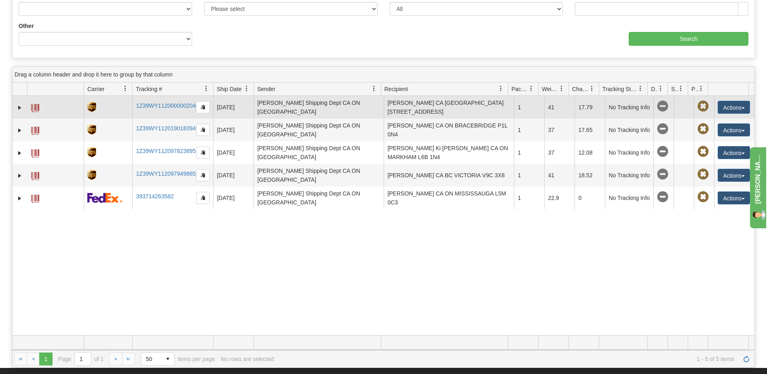
click at [697, 105] on span at bounding box center [702, 106] width 11 height 11
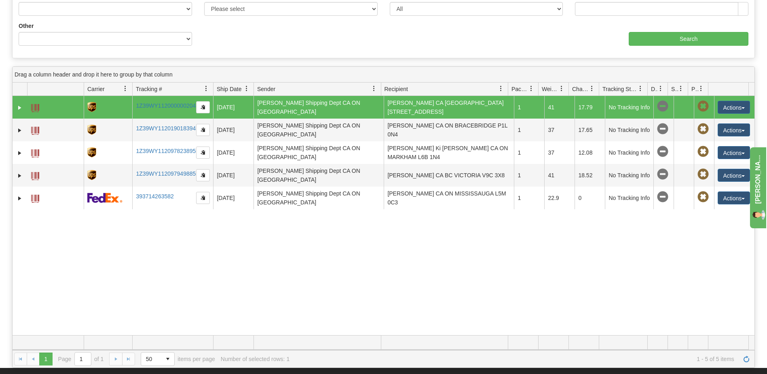
click at [697, 109] on span at bounding box center [702, 106] width 11 height 11
click at [742, 107] on button "Actions" at bounding box center [734, 107] width 32 height 13
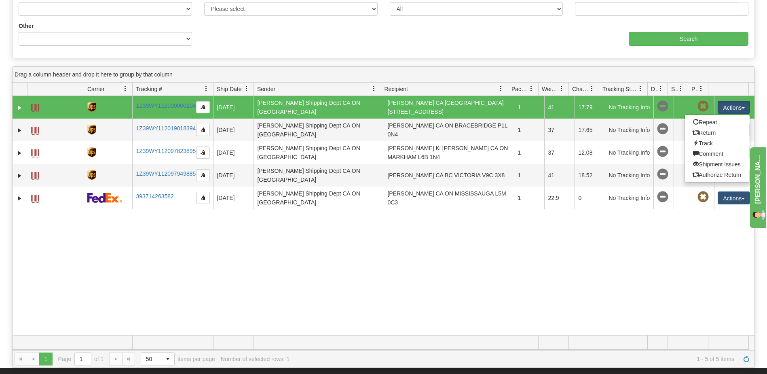
click at [712, 246] on div "31692348 2635 1Z39WY112000000204 09/30/2025 09/30/2025 09:56:55 AM JD Smith Shi…" at bounding box center [384, 215] width 742 height 239
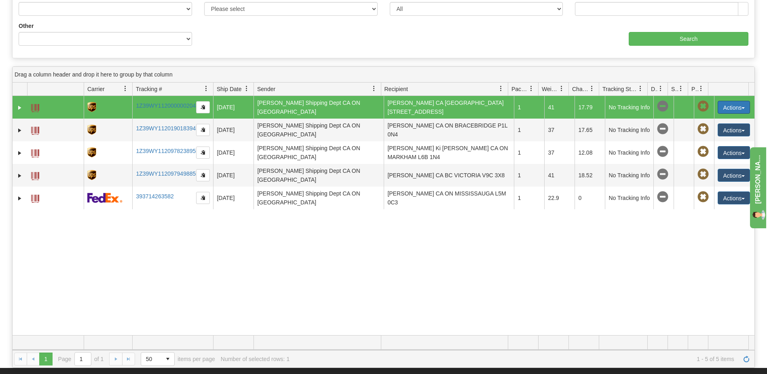
click at [733, 103] on button "Actions" at bounding box center [734, 107] width 32 height 13
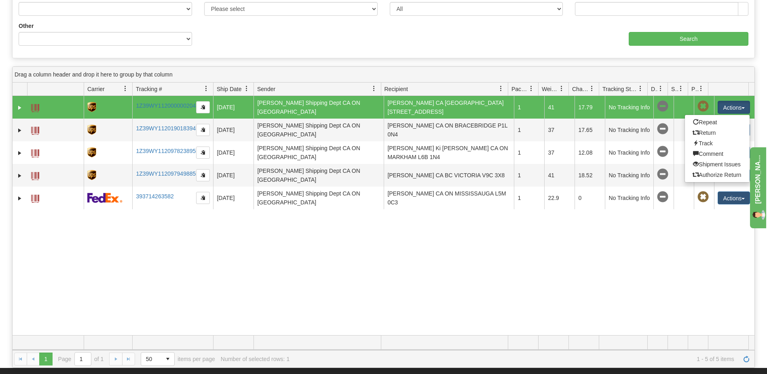
drag, startPoint x: 675, startPoint y: 270, endPoint x: 638, endPoint y: 210, distance: 70.3
click at [675, 270] on div "31692348 2635 1Z39WY112000000204 09/30/2025 09/30/2025 09:56:55 AM JD Smith Shi…" at bounding box center [384, 215] width 742 height 239
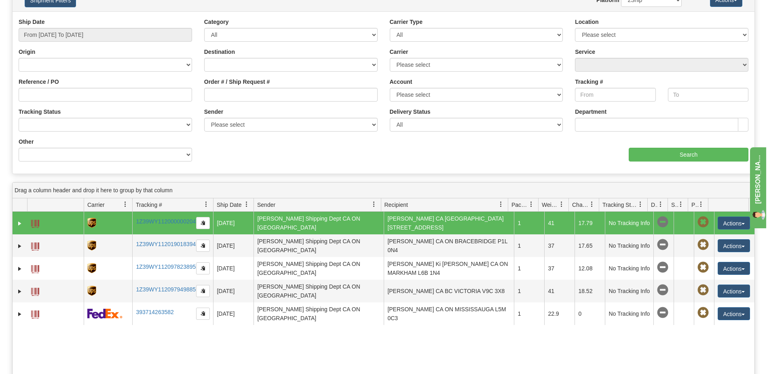
scroll to position [0, 0]
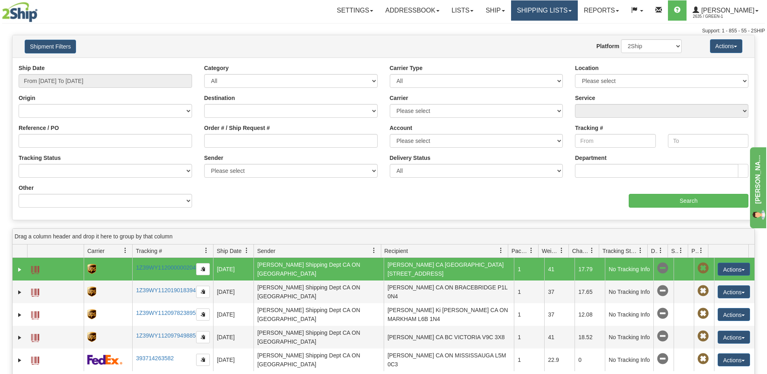
click at [535, 12] on link "Shipping lists" at bounding box center [544, 10] width 67 height 20
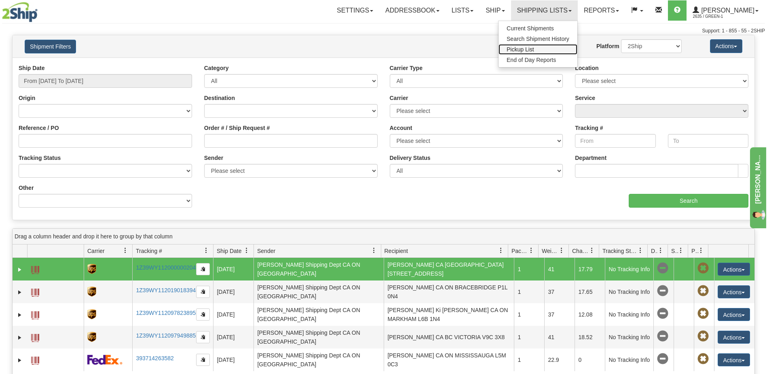
click at [555, 50] on link "Pickup List" at bounding box center [538, 49] width 79 height 11
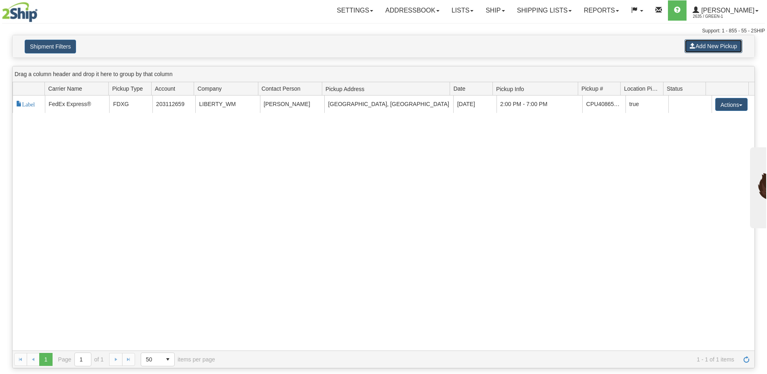
click at [711, 48] on button "Add New Pickup" at bounding box center [714, 46] width 58 height 14
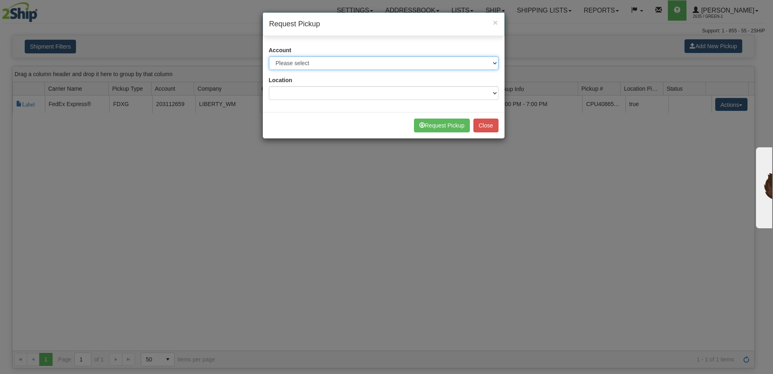
click at [371, 67] on select "Please select 2Ship [DATE] - XXXXX [GEOGRAPHIC_DATA] Post - 1027609 ([GEOGRAPHI…" at bounding box center [384, 63] width 230 height 14
select select "8"
click at [269, 56] on select "Please select 2Ship [DATE] - XXXXX [GEOGRAPHIC_DATA] Post - 1027609 ([GEOGRAPHI…" at bounding box center [384, 63] width 230 height 14
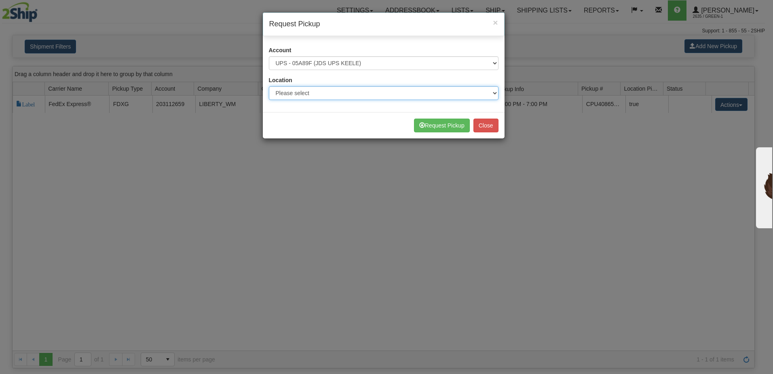
click at [347, 92] on select "Please select BEURER" at bounding box center [384, 93] width 230 height 14
click at [328, 137] on div "Request Pickup Close" at bounding box center [384, 125] width 242 height 26
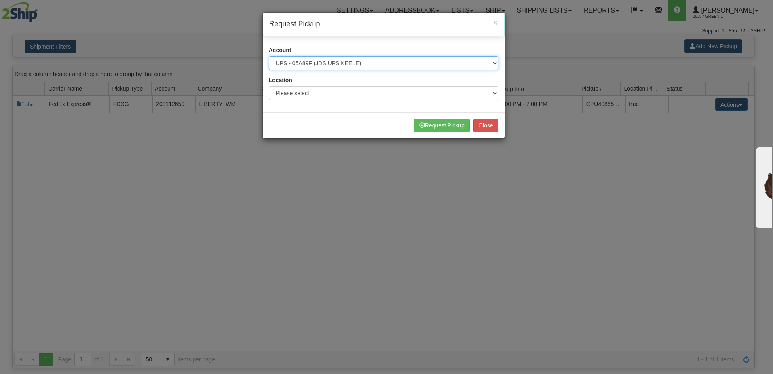
click at [361, 64] on select "Please select 2Ship [DATE] - XXXXX [GEOGRAPHIC_DATA] Post - 1027609 ([GEOGRAPHI…" at bounding box center [384, 63] width 230 height 14
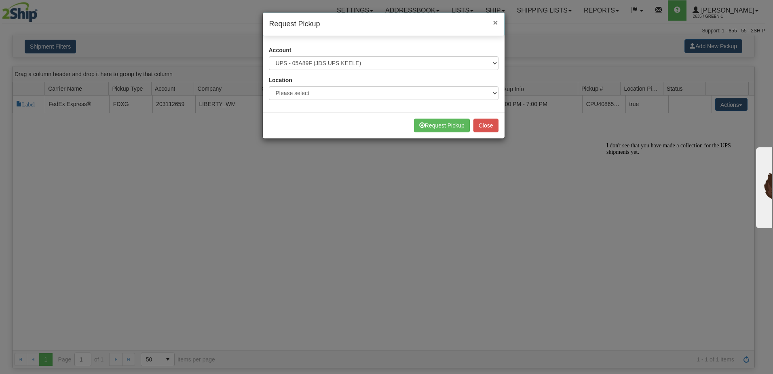
click at [493, 19] on span "×" at bounding box center [495, 22] width 5 height 9
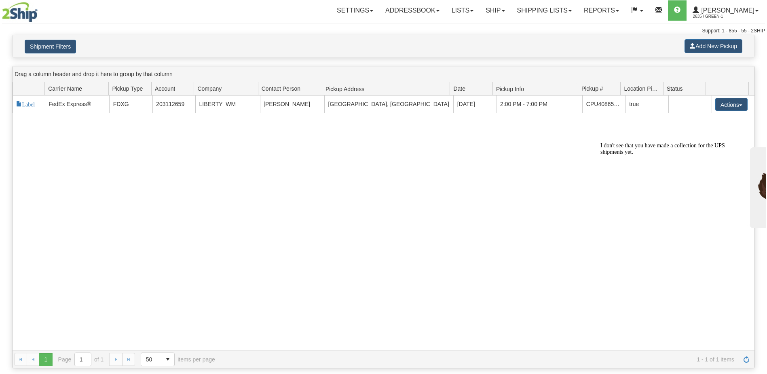
click at [496, 202] on div "118306 2 Label FedEx Express® FDXG 203112659 LIBERTY_WM [PERSON_NAME][GEOGRAPHI…" at bounding box center [384, 222] width 742 height 255
click at [563, 6] on link "Shipping lists" at bounding box center [544, 10] width 67 height 20
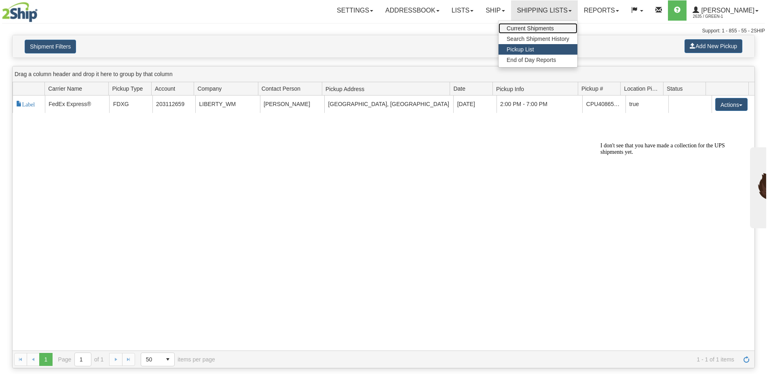
click at [541, 30] on span "Current Shipments" at bounding box center [530, 28] width 47 height 6
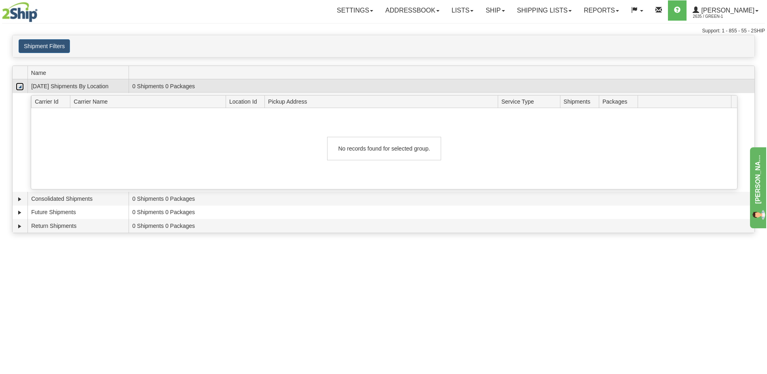
click at [20, 88] on link "Collapse" at bounding box center [20, 86] width 8 height 8
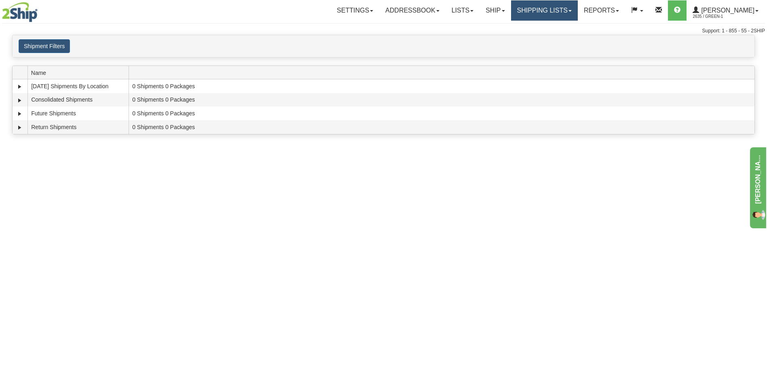
click at [566, 13] on link "Shipping lists" at bounding box center [544, 10] width 67 height 20
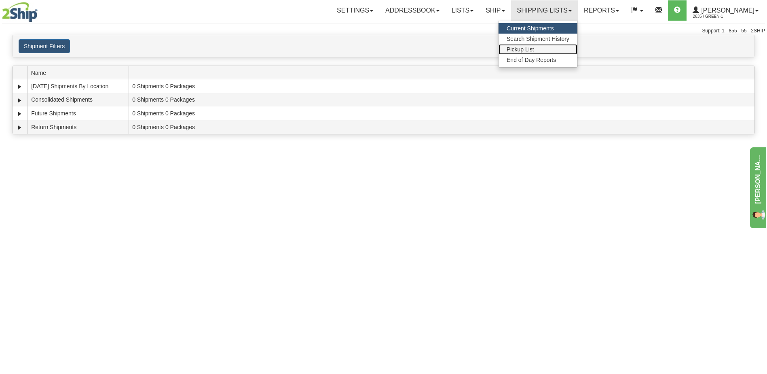
click at [534, 50] on span "Pickup List" at bounding box center [520, 49] width 27 height 6
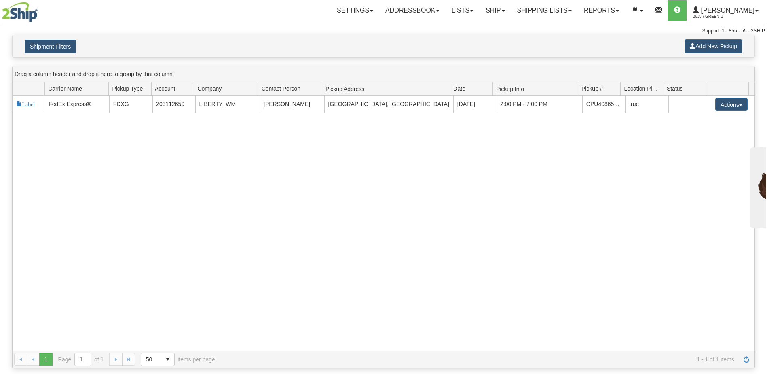
click at [551, 218] on div "118306 2 Label FedEx Express® FDXG 203112659 LIBERTY_WM [PERSON_NAME][GEOGRAPHI…" at bounding box center [384, 222] width 742 height 255
click at [710, 45] on button "Add New Pickup" at bounding box center [714, 46] width 58 height 14
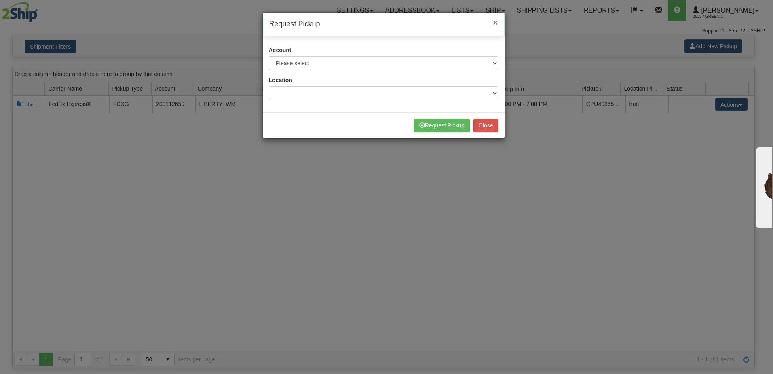
click at [495, 22] on span "×" at bounding box center [495, 22] width 5 height 9
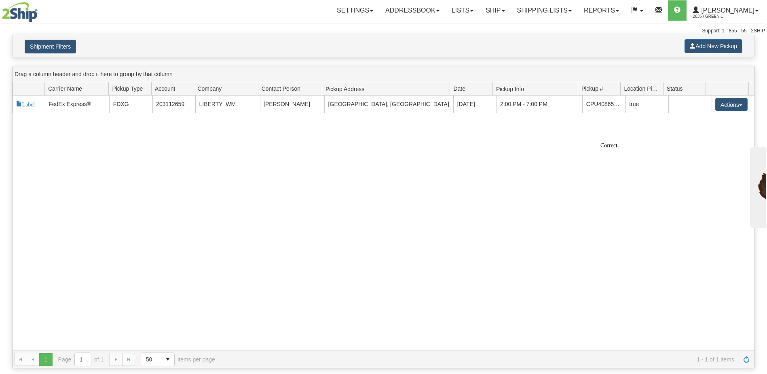
click at [577, 203] on div "118306 2 Label FedEx Express® FDXG 203112659 LIBERTY_WM [PERSON_NAME][GEOGRAPHI…" at bounding box center [384, 222] width 742 height 255
click at [709, 47] on button "Add New Pickup" at bounding box center [714, 46] width 58 height 14
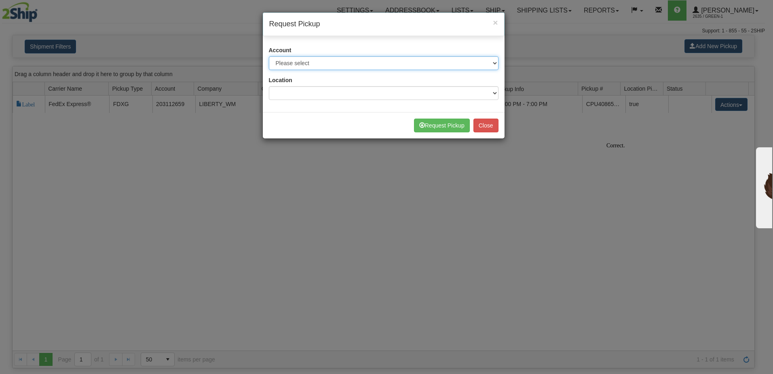
click at [387, 68] on select "Please select 2Ship [DATE] - XXXXX [GEOGRAPHIC_DATA] Post - 1027609 ([GEOGRAPHI…" at bounding box center [384, 63] width 230 height 14
select select "8"
click at [269, 56] on select "Please select 2Ship [DATE] - XXXXX [GEOGRAPHIC_DATA] Post - 1027609 ([GEOGRAPHI…" at bounding box center [384, 63] width 230 height 14
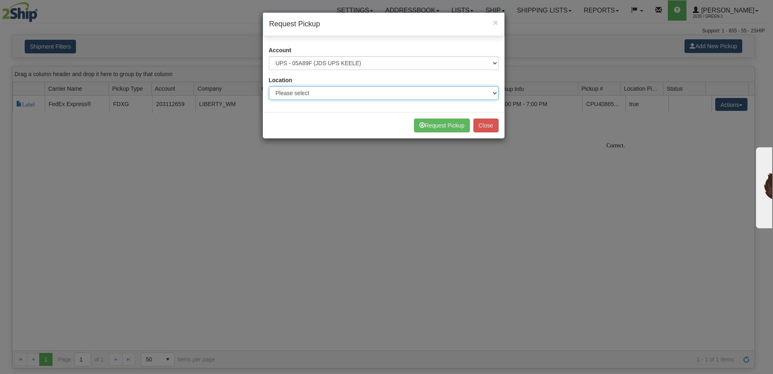
click at [350, 94] on select "Please select LIBERTY_COSTCO" at bounding box center [384, 93] width 230 height 14
select select "6859"
click at [269, 86] on select "Please select LIBERTY_COSTCO" at bounding box center [384, 93] width 230 height 14
click at [340, 123] on div "Request Pickup Close" at bounding box center [384, 125] width 242 height 26
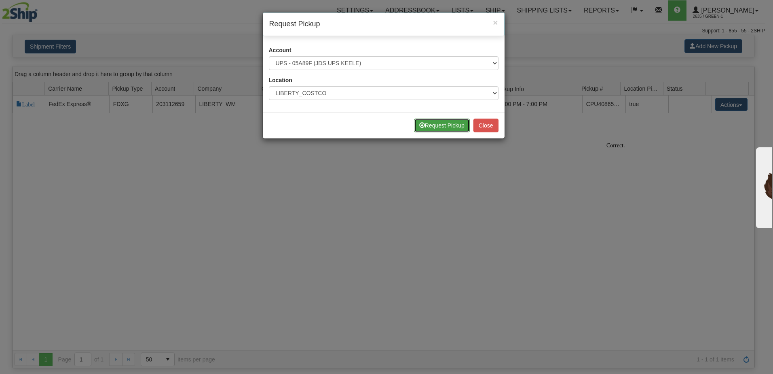
click at [445, 128] on button "Request Pickup" at bounding box center [442, 125] width 56 height 14
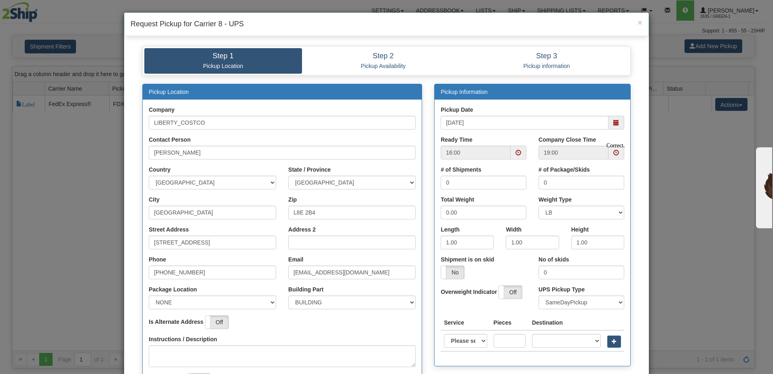
click at [516, 154] on span at bounding box center [519, 153] width 6 height 6
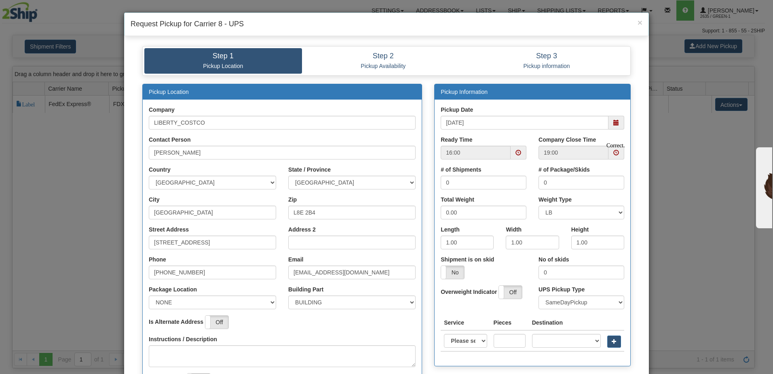
click at [517, 153] on span at bounding box center [519, 153] width 6 height 6
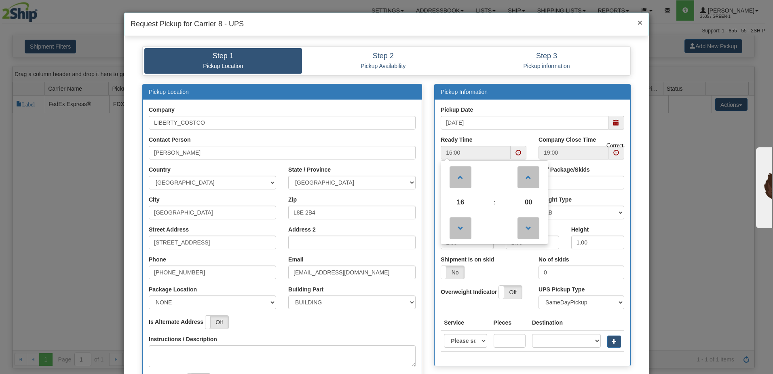
click at [638, 24] on span "×" at bounding box center [640, 22] width 5 height 9
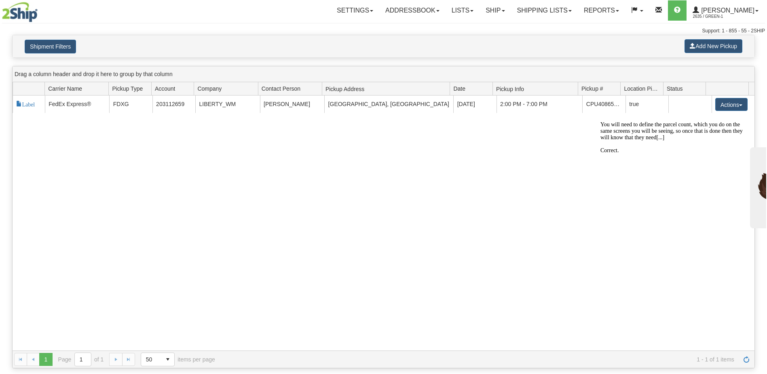
click at [746, 177] on div "118306 2 Label FedEx Express® FDXG 203112659 LIBERTY_WM [PERSON_NAME][GEOGRAPHI…" at bounding box center [384, 222] width 742 height 255
click at [703, 140] on span "You will need to define the parcel count, which you do on the same screens you …" at bounding box center [671, 130] width 142 height 19
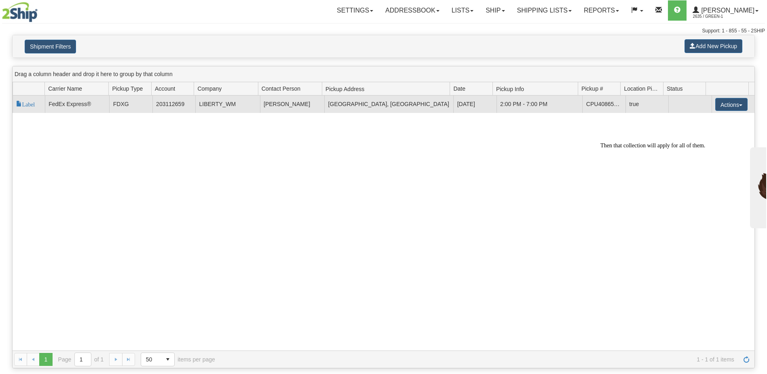
drag, startPoint x: 583, startPoint y: 104, endPoint x: 615, endPoint y: 104, distance: 31.9
click at [615, 104] on td "CPU4086552730" at bounding box center [603, 103] width 43 height 17
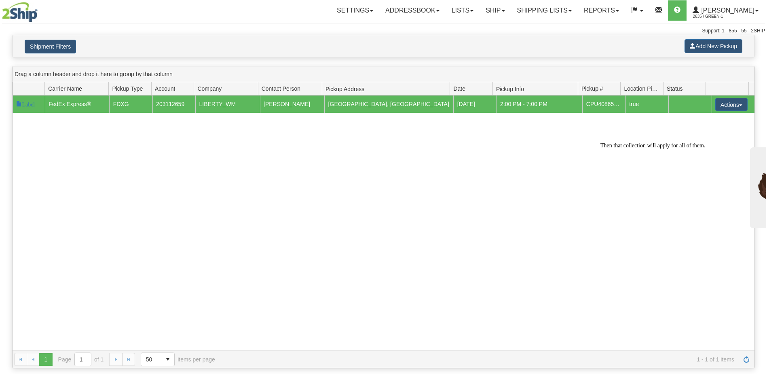
click at [528, 176] on div "118306 2 Label FedEx Express® FDXG 203112659 LIBERTY_WM [PERSON_NAME][GEOGRAPHI…" at bounding box center [384, 222] width 742 height 255
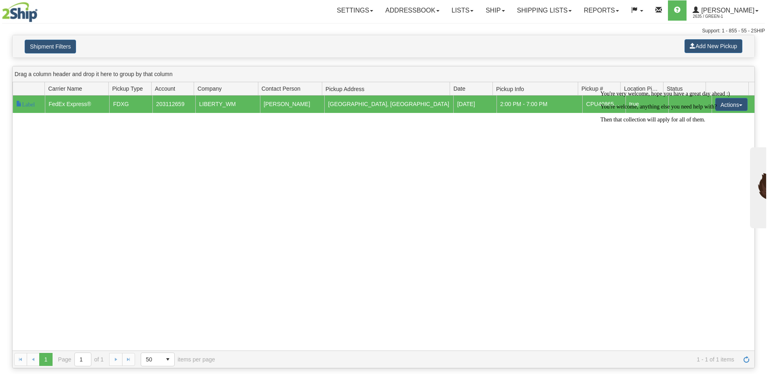
drag, startPoint x: 732, startPoint y: 98, endPoint x: 1304, endPoint y: 185, distance: 578.7
click at [600, 90] on icon "Chat attention grabber" at bounding box center [600, 90] width 0 height 0
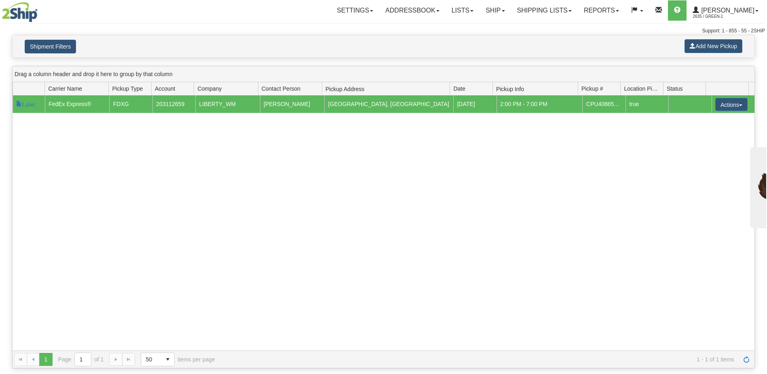
click at [561, 176] on div "118306 2 Label FedEx Express® FDXG 203112659 LIBERTY_WM [PERSON_NAME][GEOGRAPHI…" at bounding box center [384, 222] width 742 height 255
click at [544, 15] on link "Shipping lists" at bounding box center [544, 10] width 67 height 20
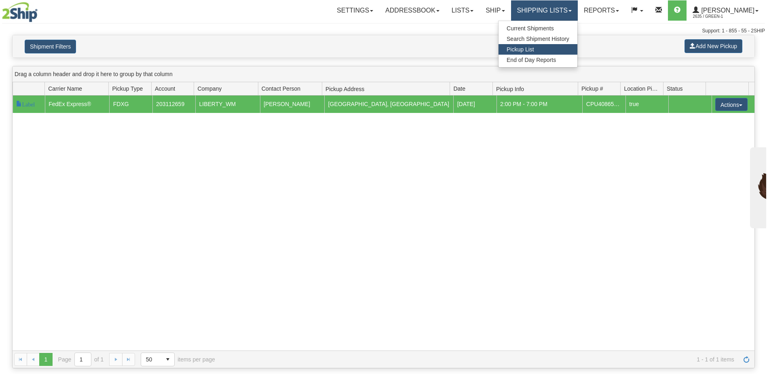
click at [548, 11] on link "Shipping lists" at bounding box center [544, 10] width 67 height 20
